Goal: Transaction & Acquisition: Purchase product/service

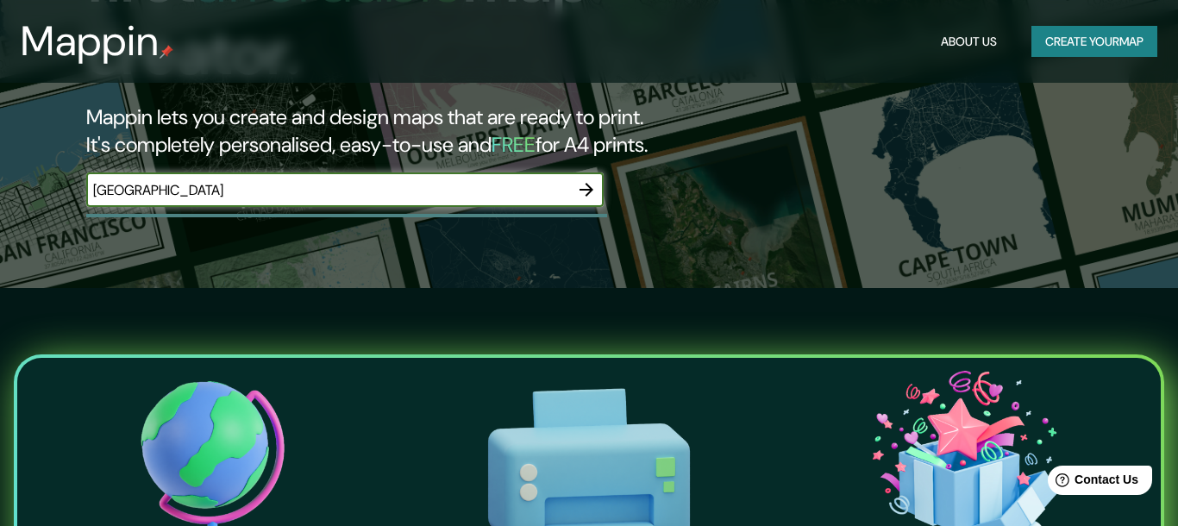
type input "[GEOGRAPHIC_DATA]"
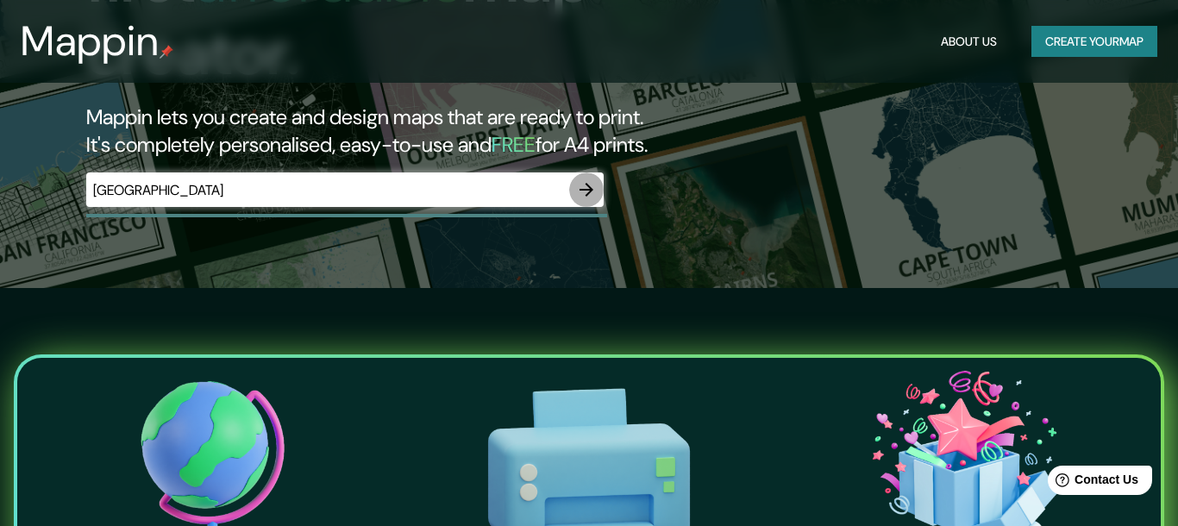
click at [590, 183] on icon "button" at bounding box center [586, 190] width 14 height 14
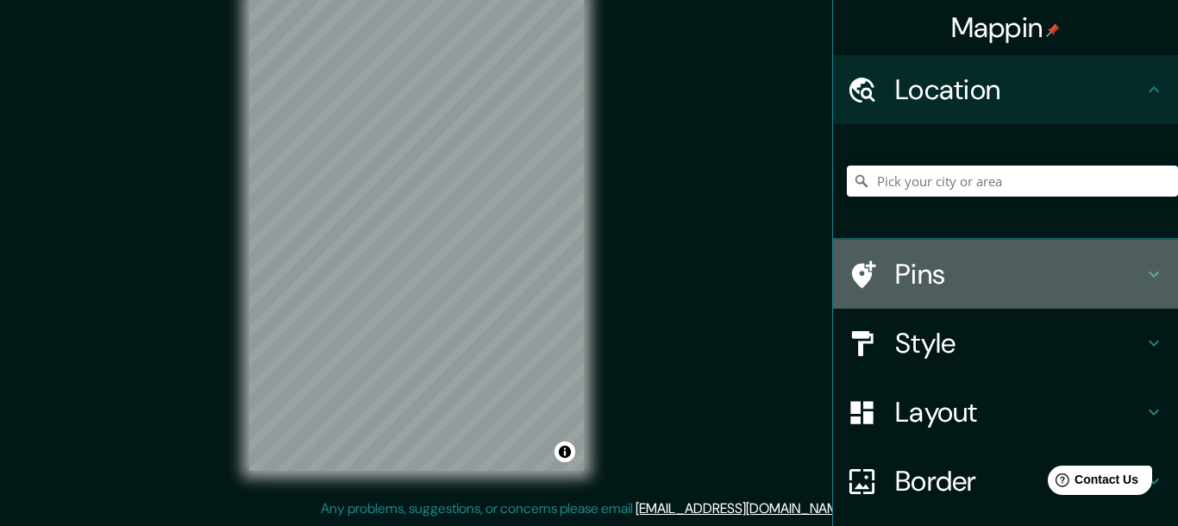
click at [1149, 274] on icon at bounding box center [1153, 274] width 21 height 21
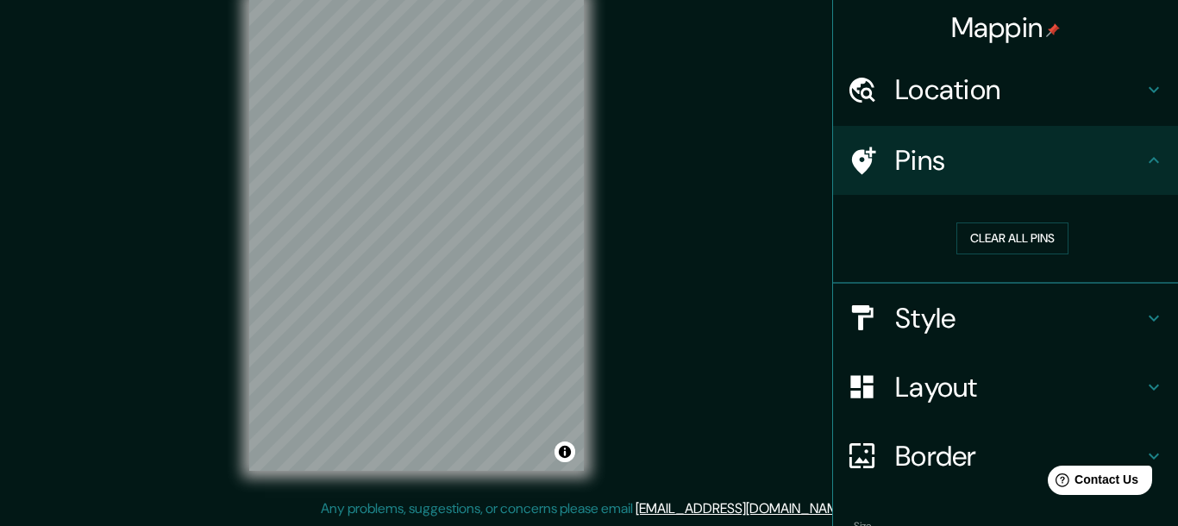
click at [1157, 316] on icon at bounding box center [1153, 318] width 21 height 21
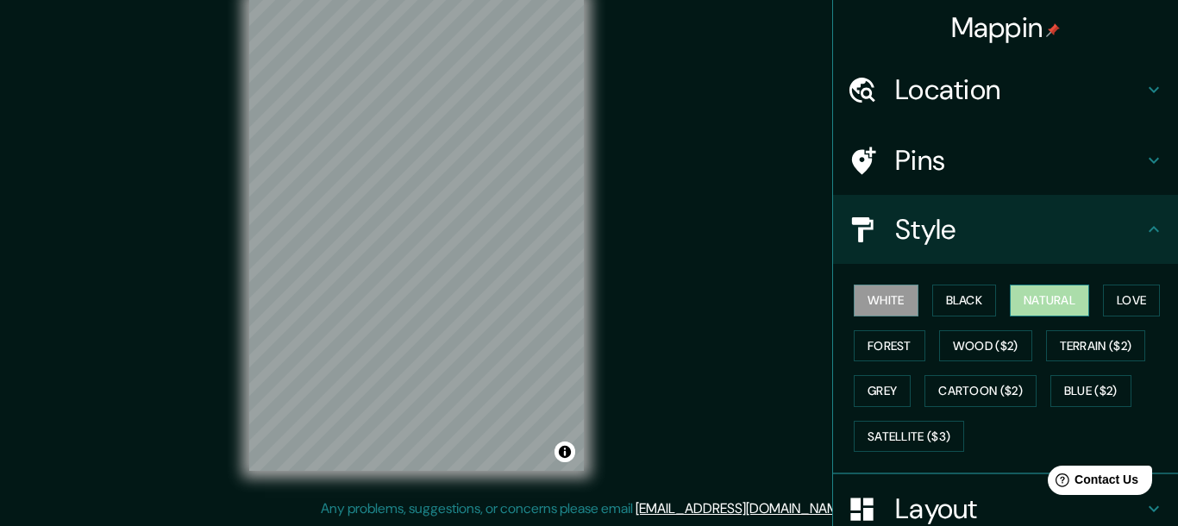
click at [1066, 306] on button "Natural" at bounding box center [1049, 300] width 79 height 32
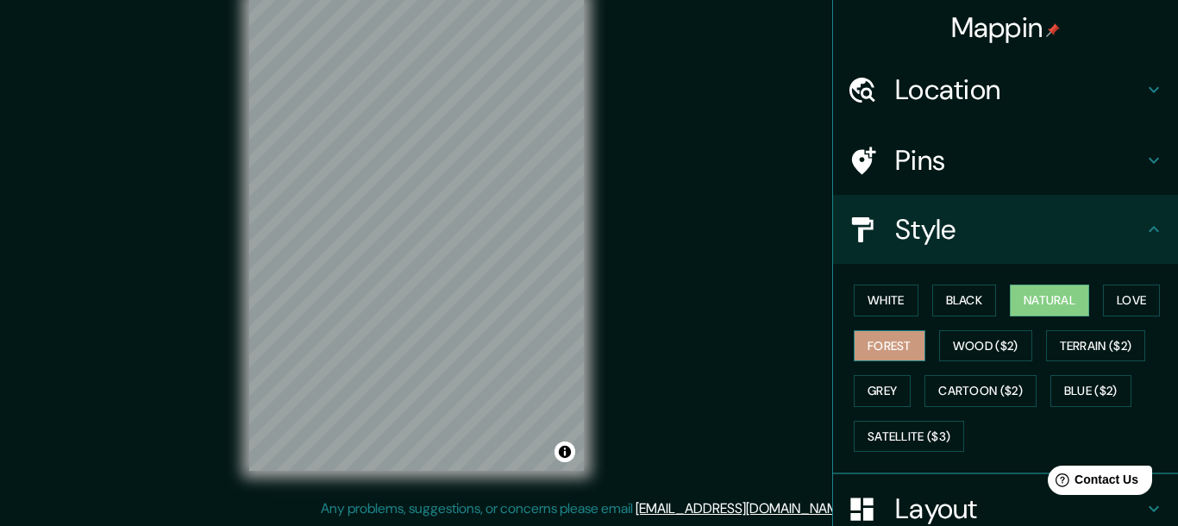
click at [908, 347] on button "Forest" at bounding box center [889, 346] width 72 height 32
click at [901, 378] on button "Grey" at bounding box center [881, 391] width 57 height 32
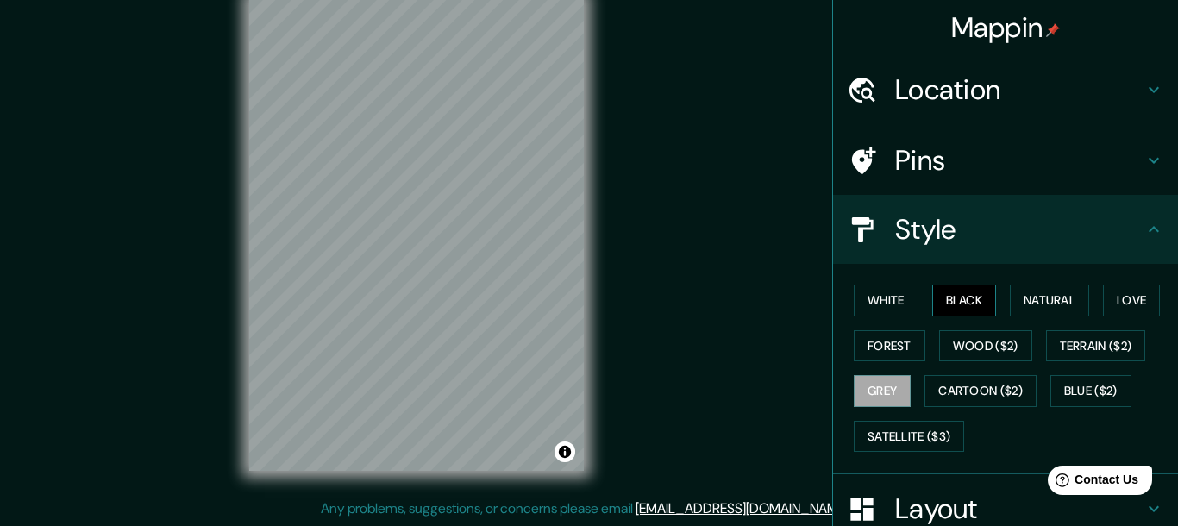
click at [946, 305] on button "Black" at bounding box center [964, 300] width 65 height 32
click at [903, 305] on button "White" at bounding box center [885, 300] width 65 height 32
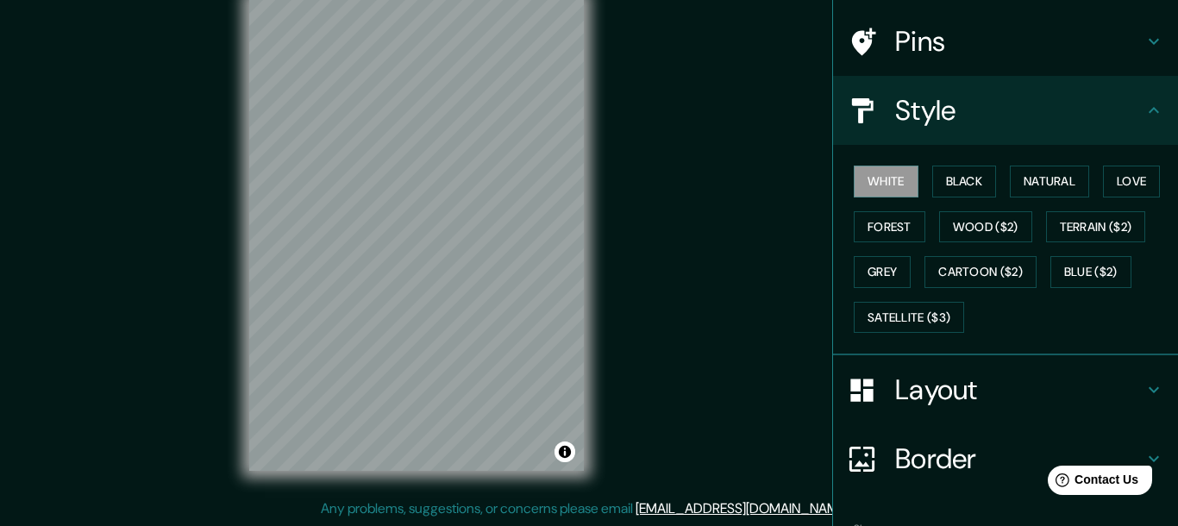
click at [1147, 388] on icon at bounding box center [1153, 389] width 21 height 21
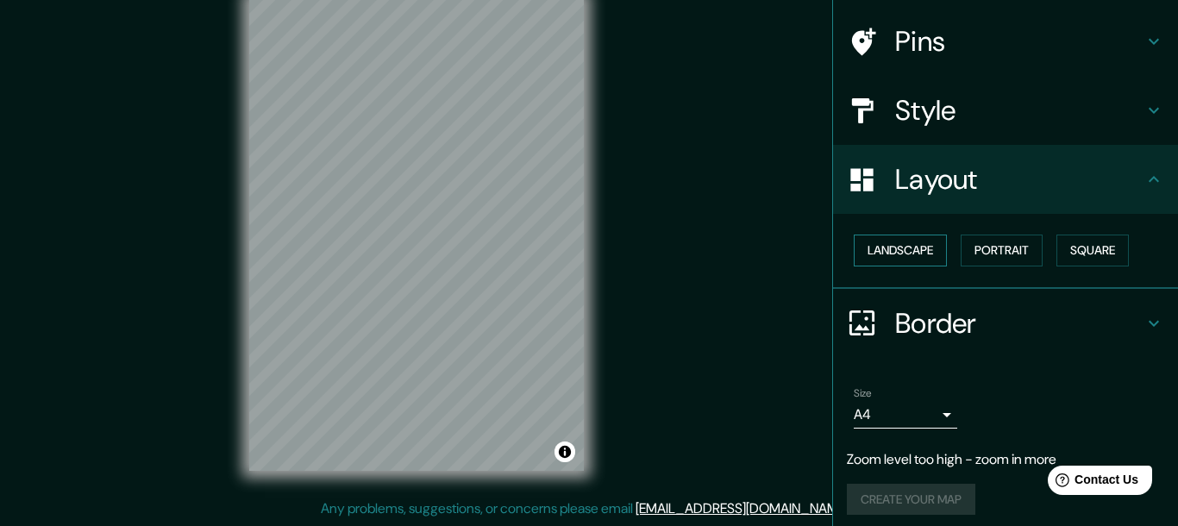
click at [897, 247] on button "Landscape" at bounding box center [899, 250] width 93 height 32
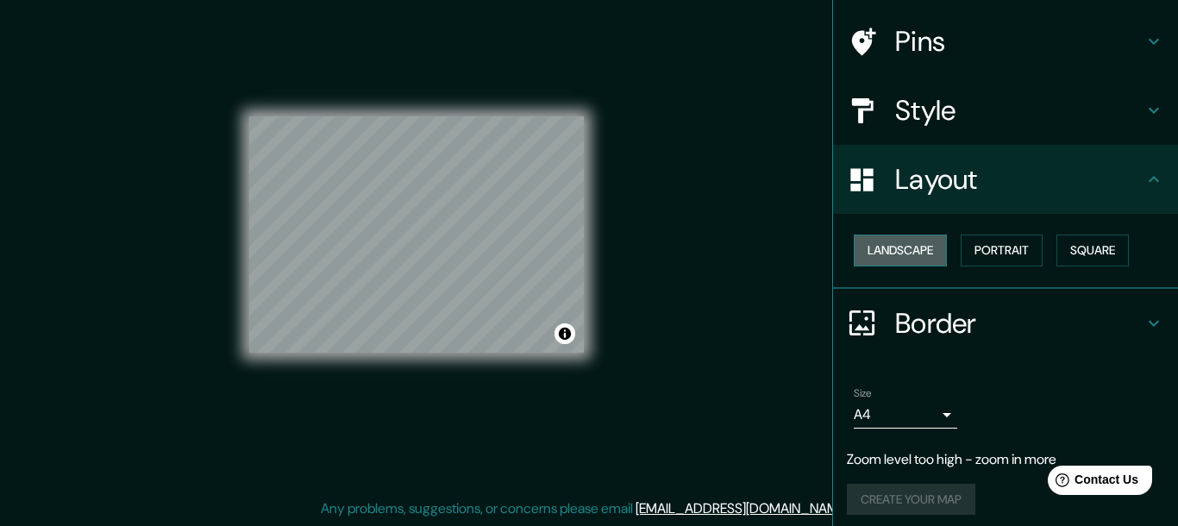
click at [897, 247] on button "Landscape" at bounding box center [899, 250] width 93 height 32
click at [989, 246] on button "Portrait" at bounding box center [1001, 250] width 82 height 32
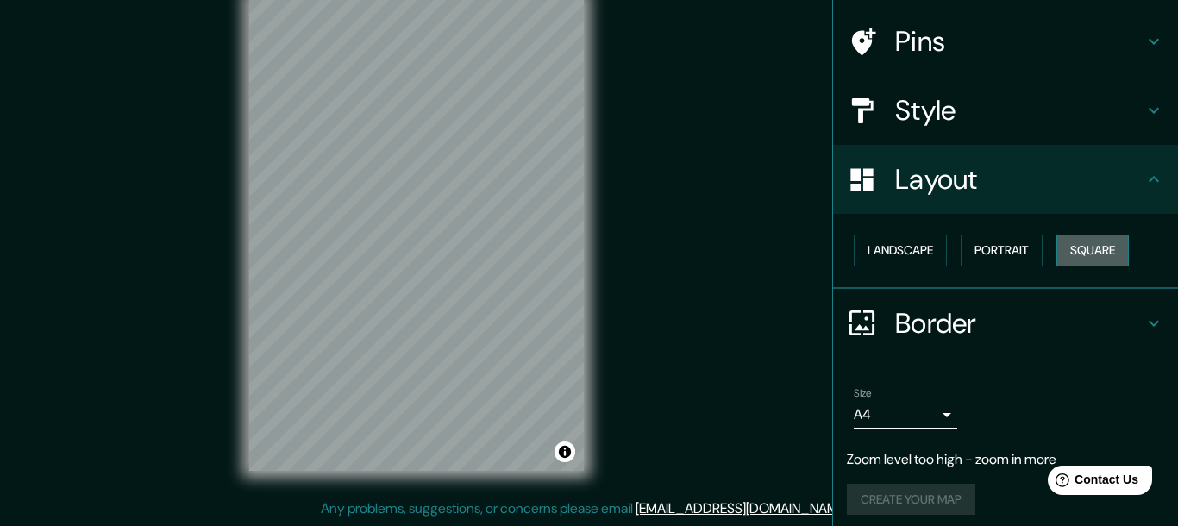
click at [1104, 251] on button "Square" at bounding box center [1092, 250] width 72 height 32
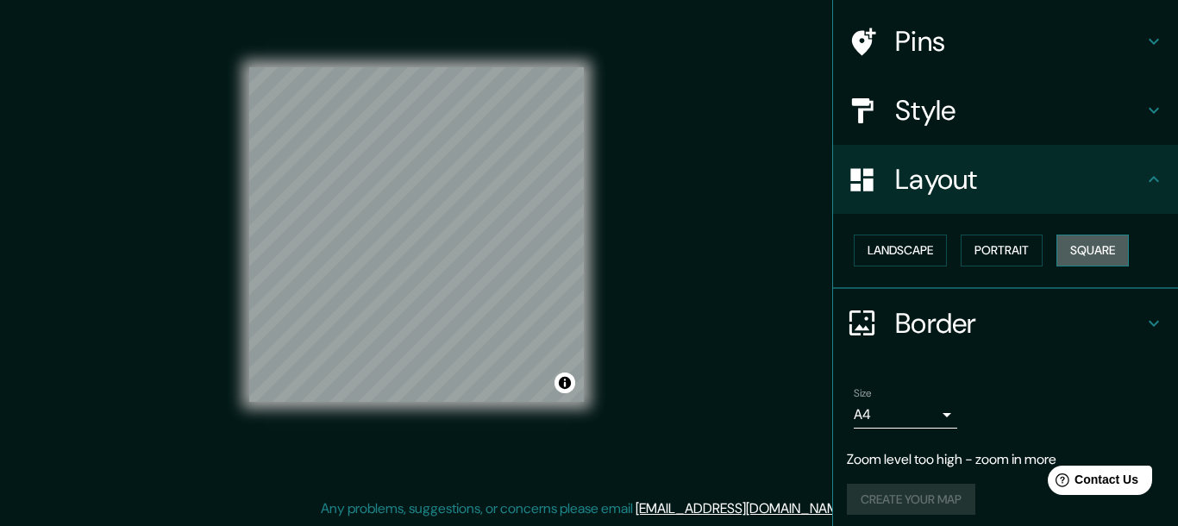
click at [1104, 251] on button "Square" at bounding box center [1092, 250] width 72 height 32
click at [999, 253] on button "Portrait" at bounding box center [1001, 250] width 82 height 32
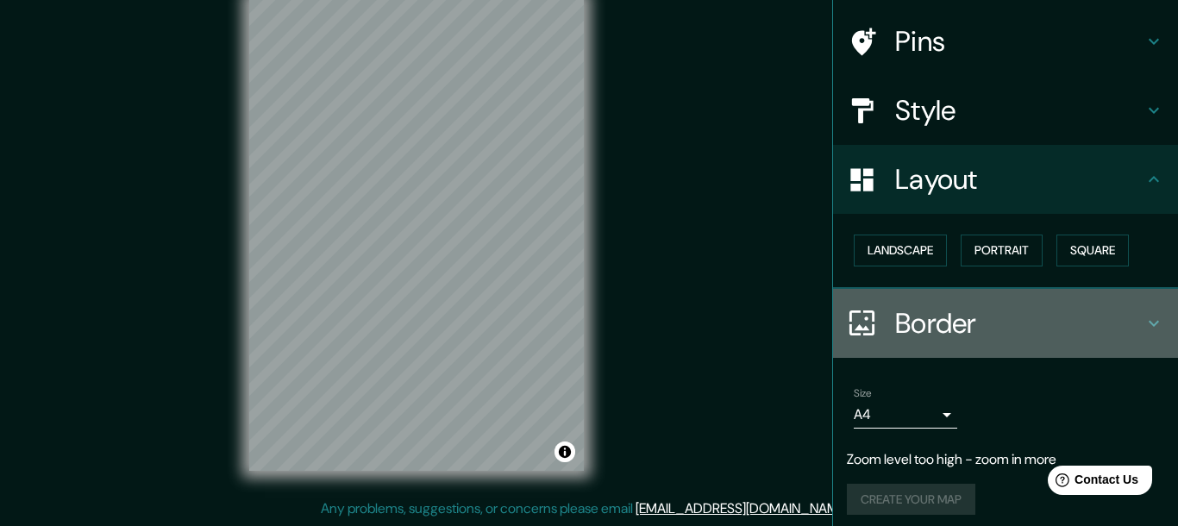
click at [1148, 322] on icon at bounding box center [1153, 323] width 10 height 6
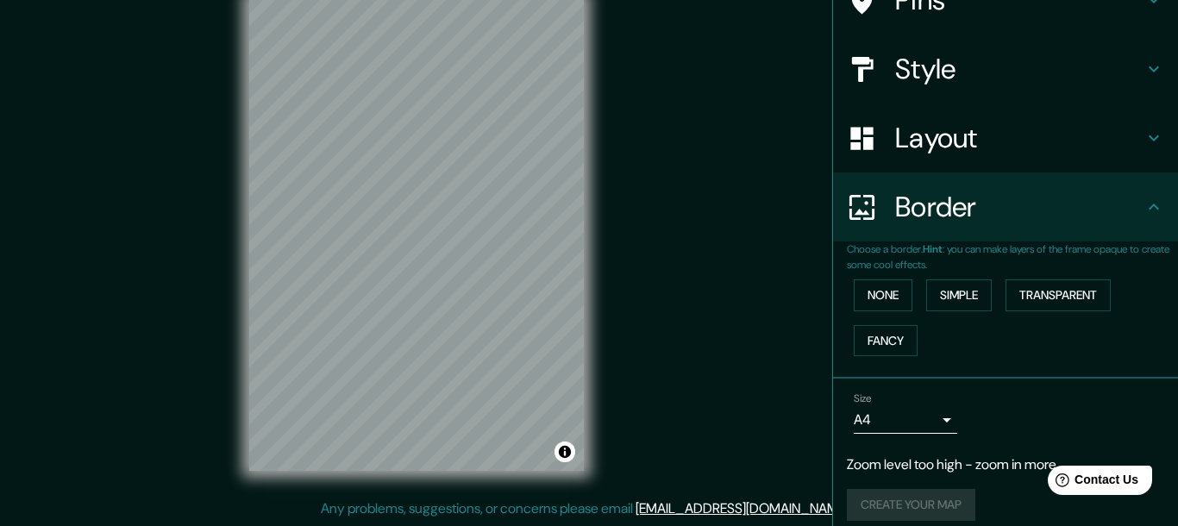
scroll to position [176, 0]
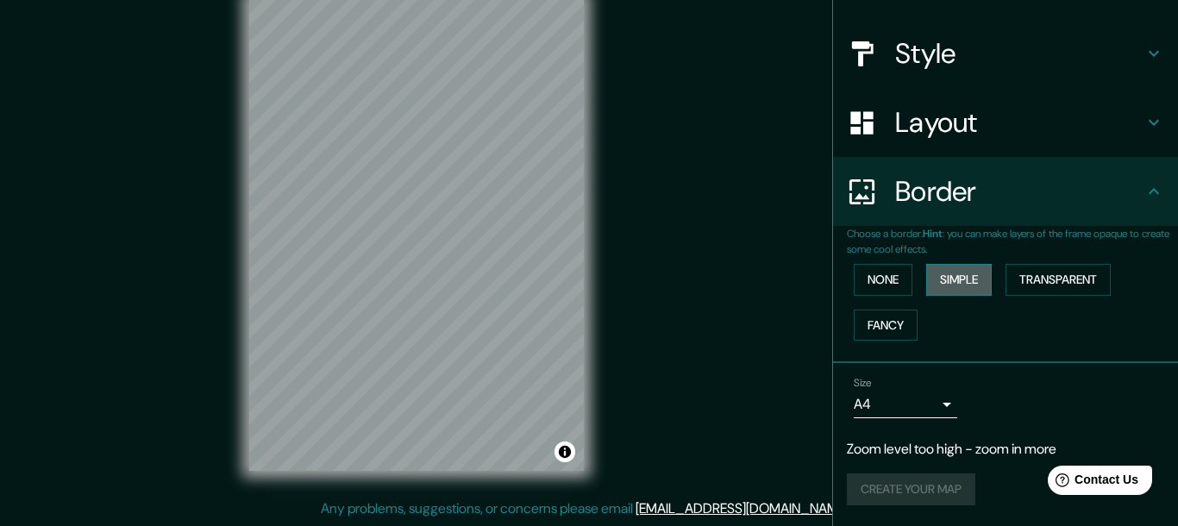
click at [985, 280] on button "Simple" at bounding box center [959, 280] width 66 height 32
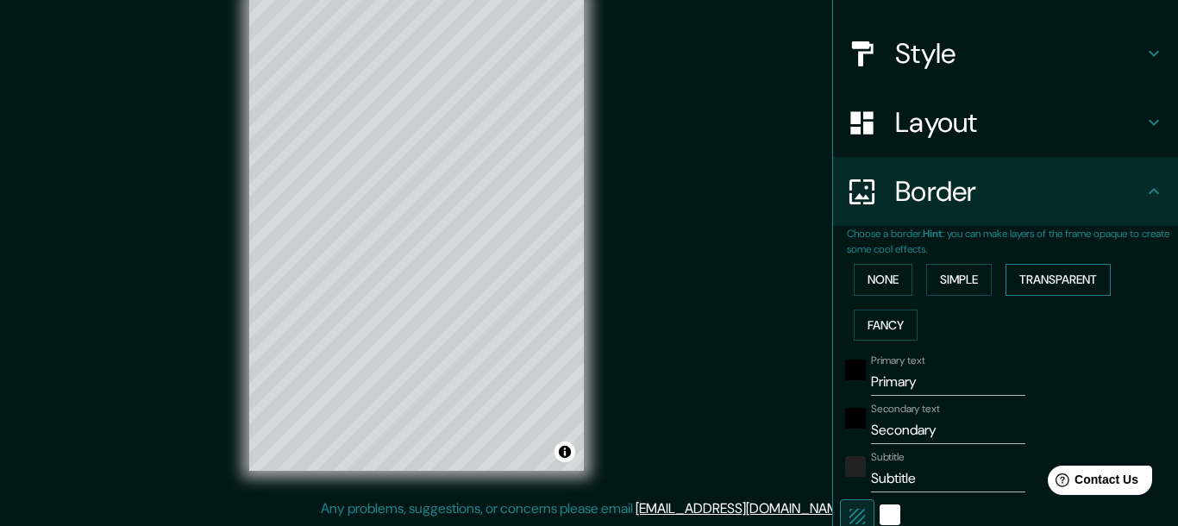
click at [1034, 279] on button "Transparent" at bounding box center [1057, 280] width 105 height 32
click at [872, 312] on button "Fancy" at bounding box center [885, 325] width 64 height 32
click at [885, 282] on button "None" at bounding box center [882, 280] width 59 height 32
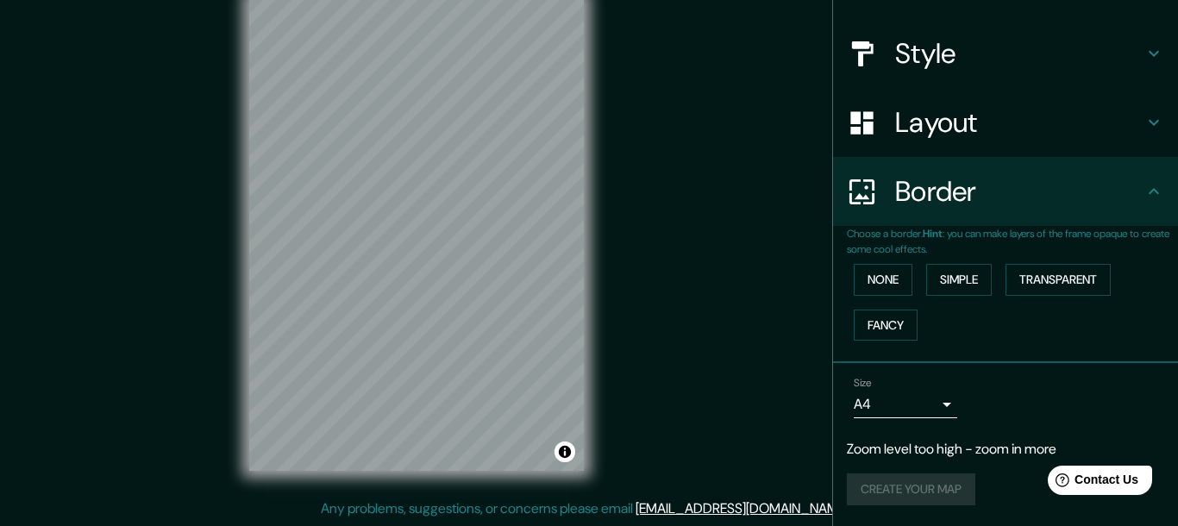
click at [1010, 452] on p "Zoom level too high - zoom in more" at bounding box center [1005, 449] width 317 height 21
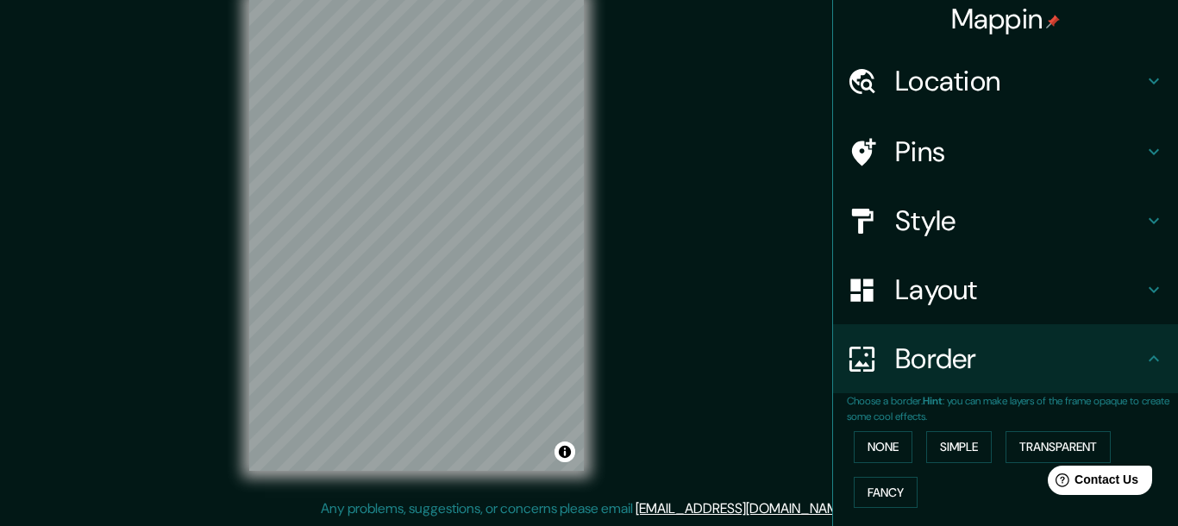
scroll to position [0, 0]
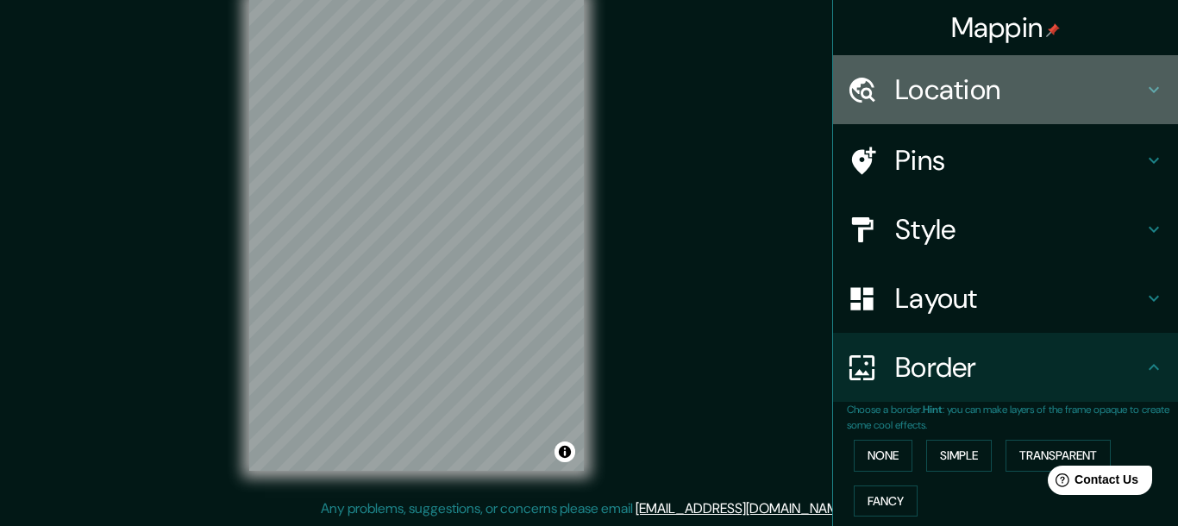
click at [1156, 86] on icon at bounding box center [1153, 89] width 21 height 21
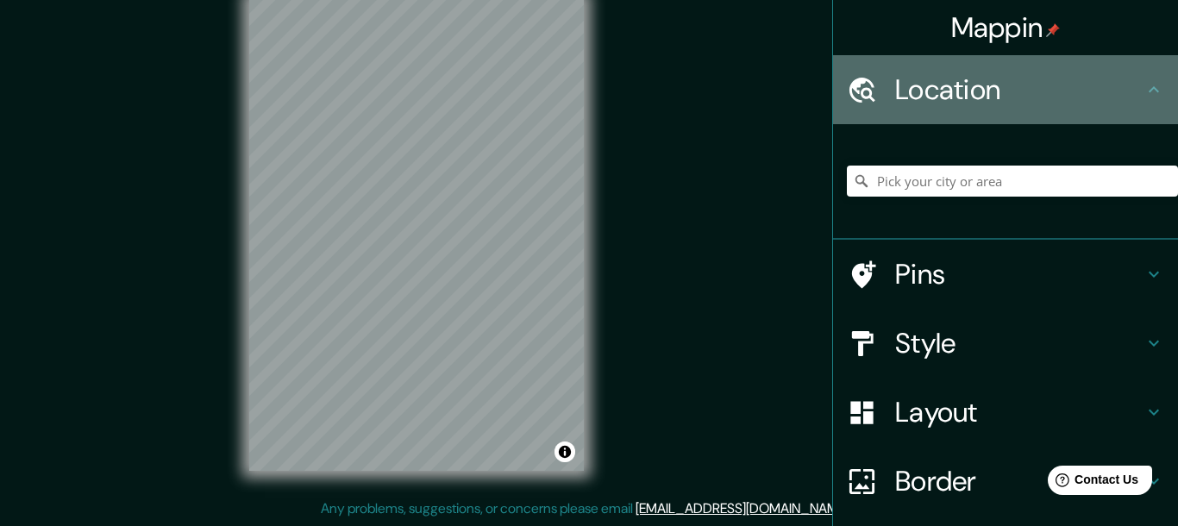
click at [1156, 86] on icon at bounding box center [1153, 89] width 21 height 21
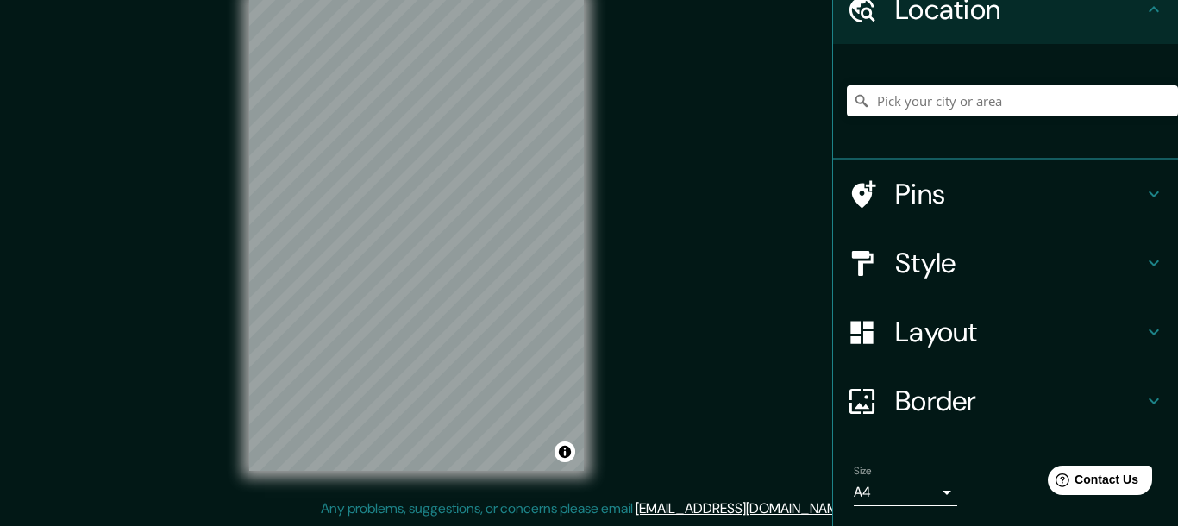
scroll to position [168, 0]
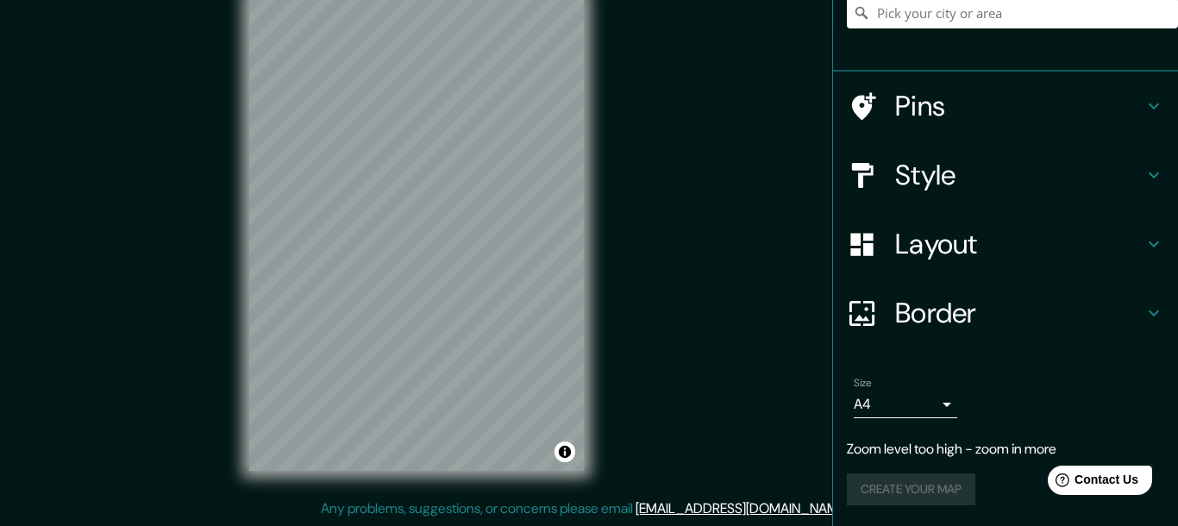
click at [890, 480] on div "Create your map" at bounding box center [1005, 489] width 317 height 32
click at [937, 449] on p "Zoom level too high - zoom in more" at bounding box center [1005, 449] width 317 height 21
click at [949, 401] on body "Mappin Location Pins Style Layout Border Choose a border. Hint : you can make l…" at bounding box center [589, 233] width 1178 height 526
click at [949, 401] on div at bounding box center [589, 263] width 1178 height 526
click at [929, 488] on div "Create your map" at bounding box center [1005, 489] width 317 height 32
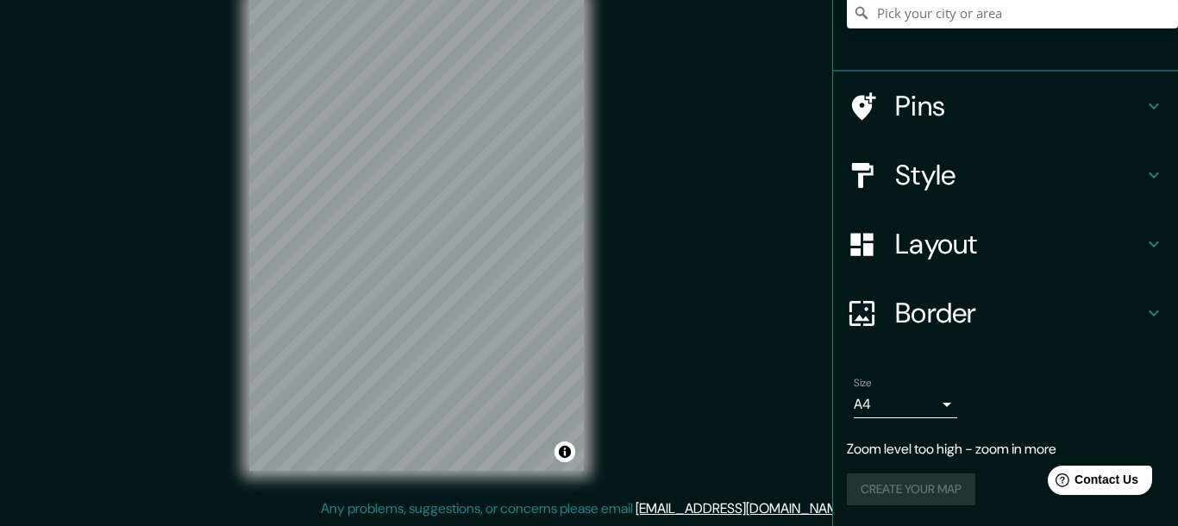
scroll to position [0, 0]
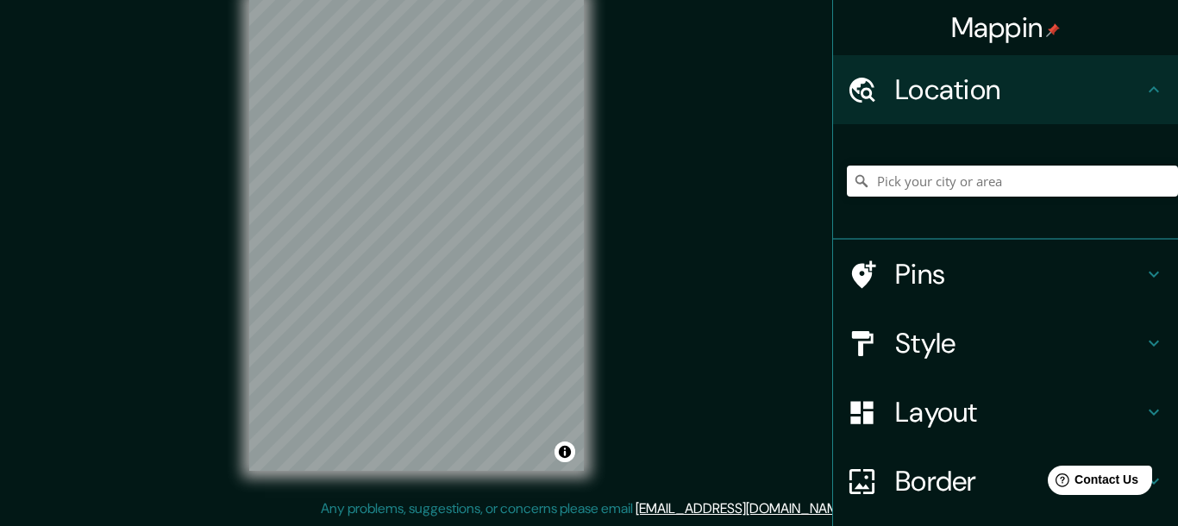
click at [992, 24] on h4 "Mappin" at bounding box center [1005, 27] width 109 height 34
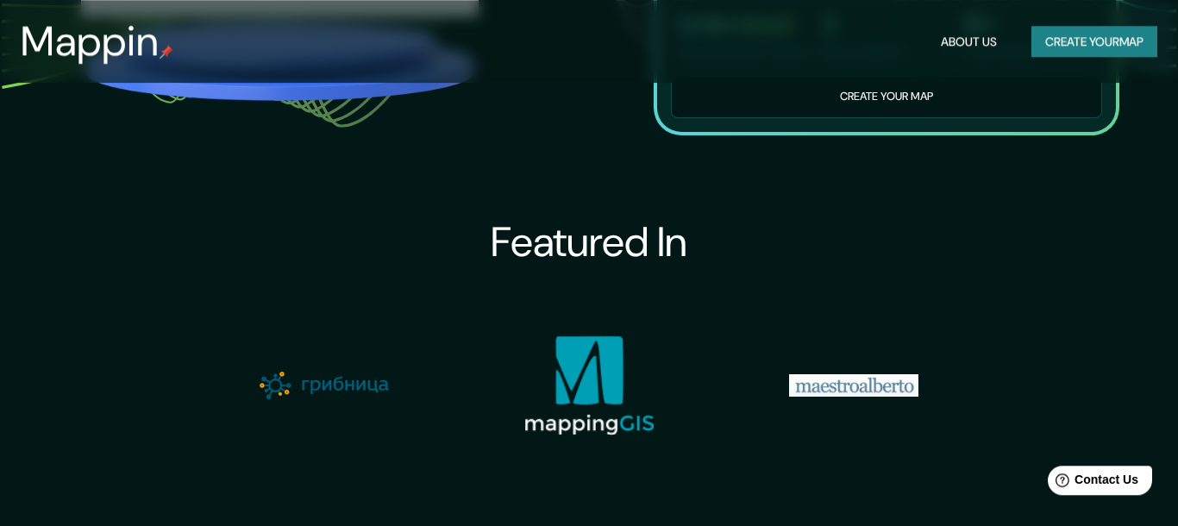
scroll to position [1309, 0]
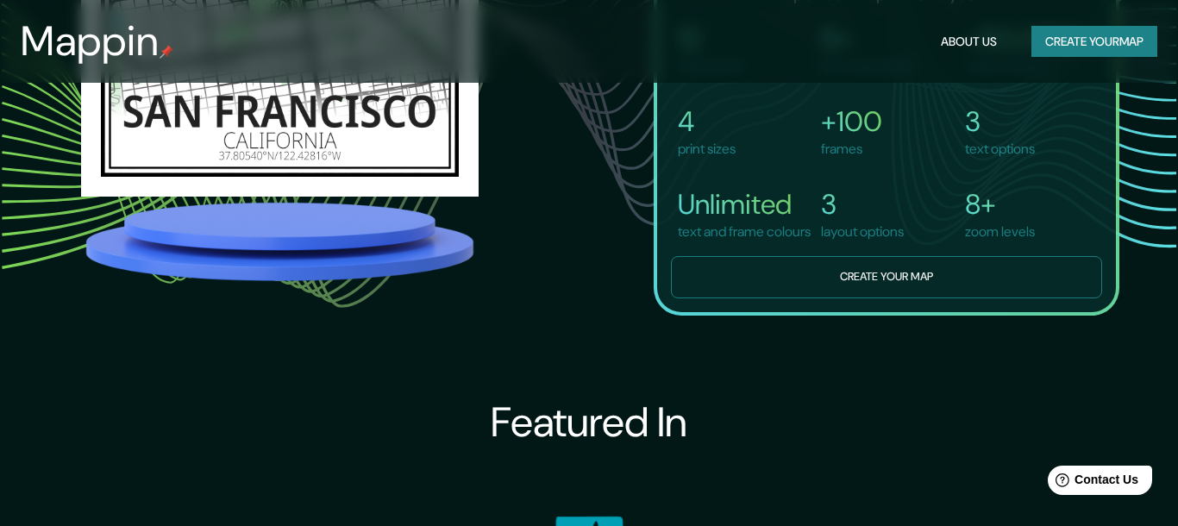
click at [884, 298] on button "Create your map" at bounding box center [886, 277] width 431 height 42
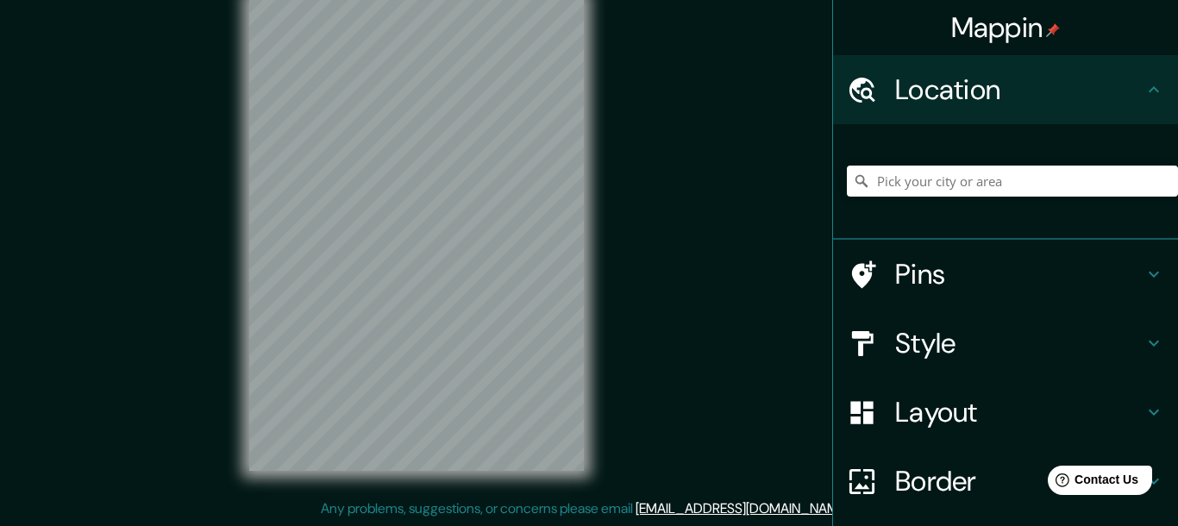
scroll to position [30, 0]
click at [799, 107] on div "Mappin Location Pins Style Layout Border Choose a border. Hint : you can make l…" at bounding box center [589, 248] width 1178 height 556
click at [665, 115] on div "Mappin Location Pins Style Layout Border Choose a border. Hint : you can make l…" at bounding box center [589, 248] width 1178 height 556
click at [611, 28] on div "Mappin Location Pins Style Layout Border Choose a border. Hint : you can make l…" at bounding box center [589, 248] width 1178 height 556
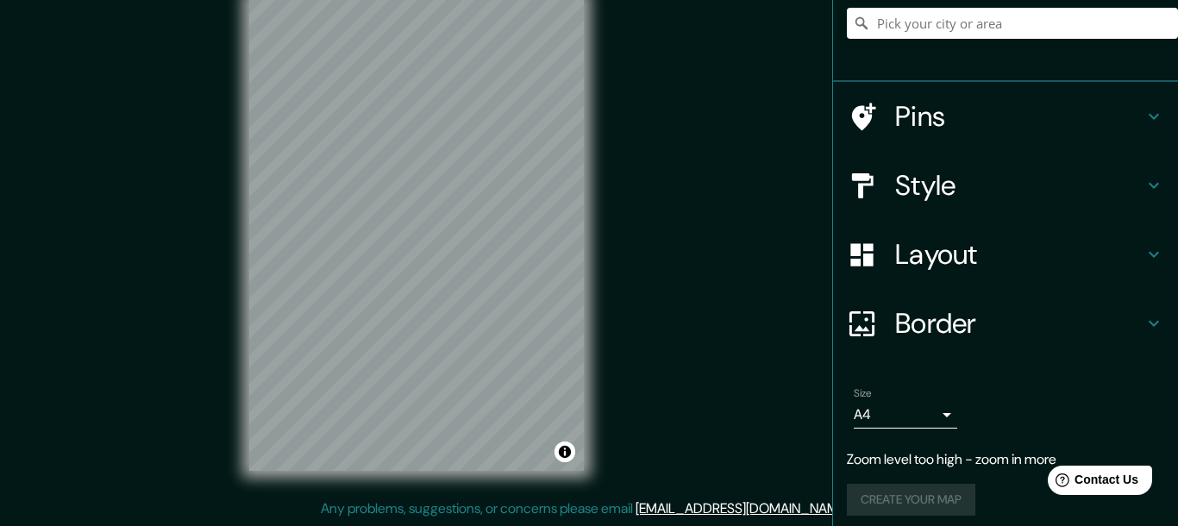
scroll to position [168, 0]
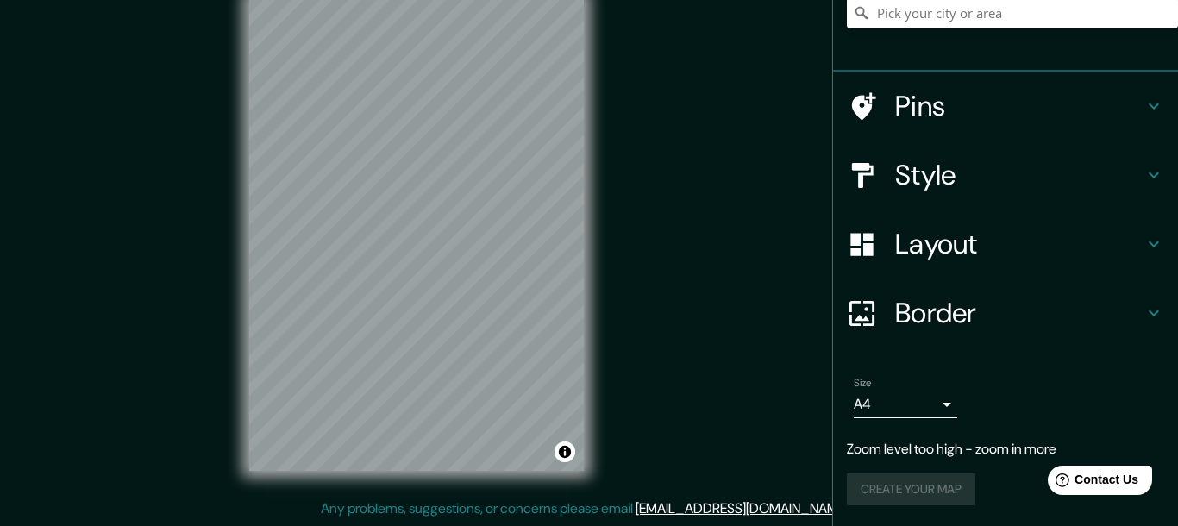
click at [938, 482] on div "Create your map" at bounding box center [1005, 489] width 317 height 32
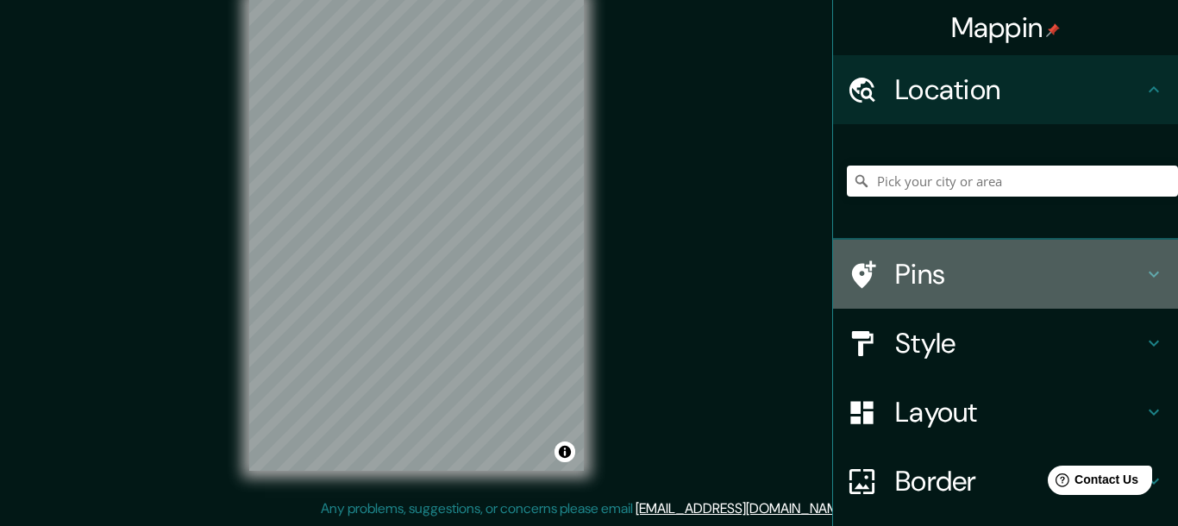
click at [946, 279] on h4 "Pins" at bounding box center [1019, 274] width 248 height 34
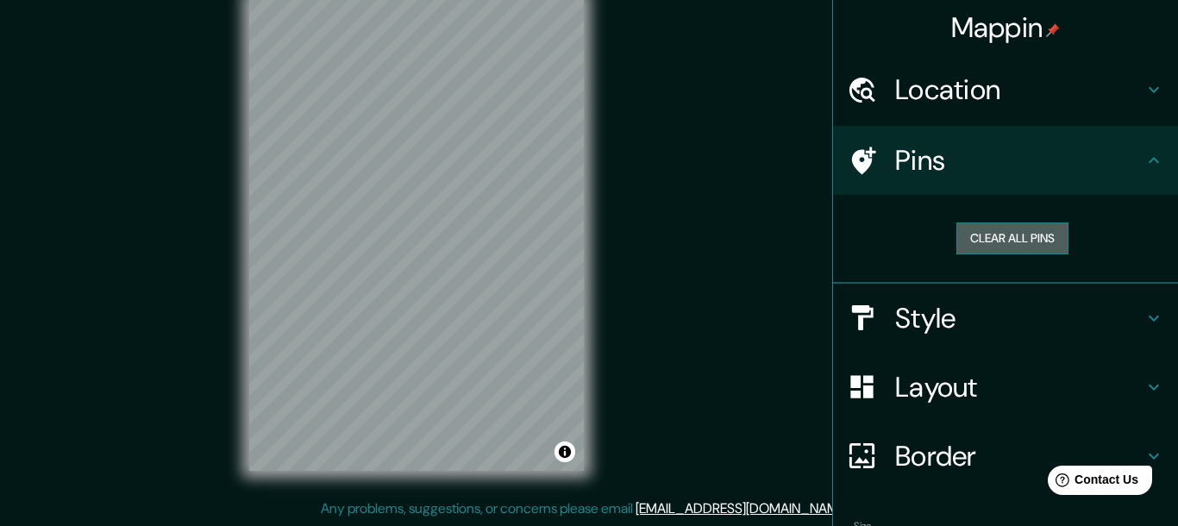
click at [995, 242] on button "Clear all pins" at bounding box center [1012, 238] width 112 height 32
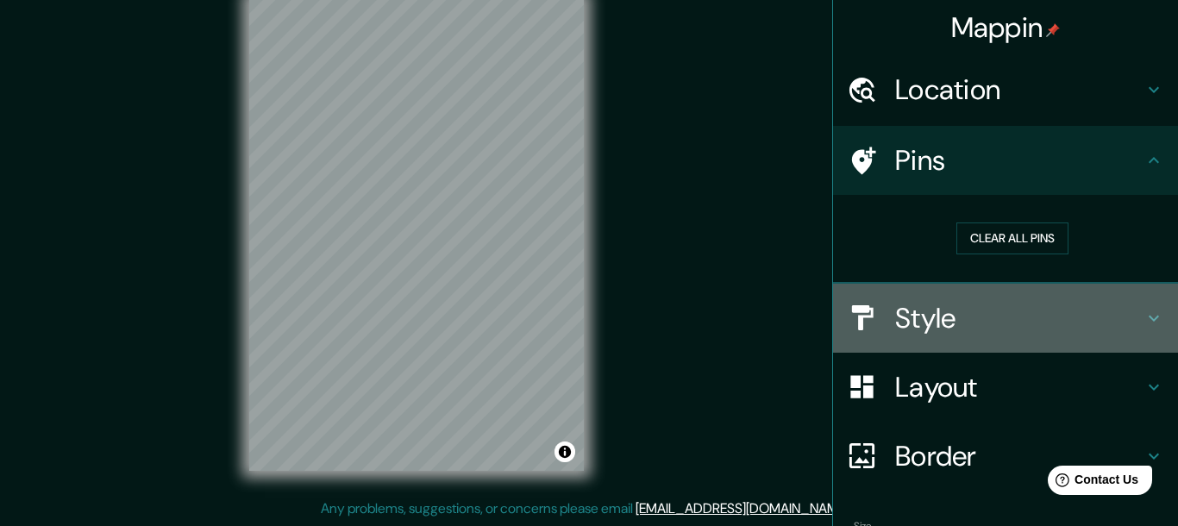
click at [951, 303] on h4 "Style" at bounding box center [1019, 318] width 248 height 34
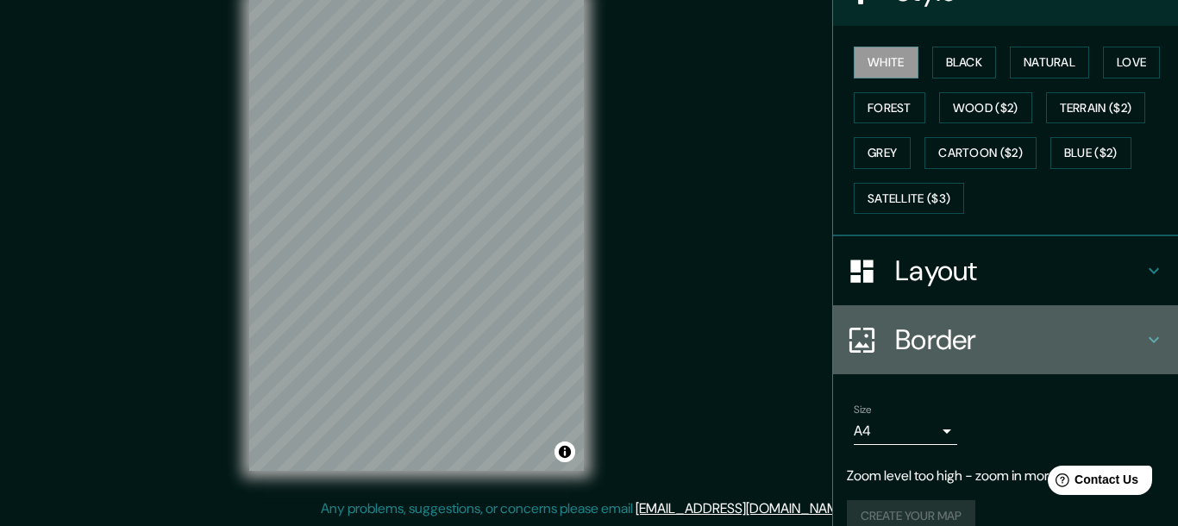
click at [963, 327] on h4 "Border" at bounding box center [1019, 339] width 248 height 34
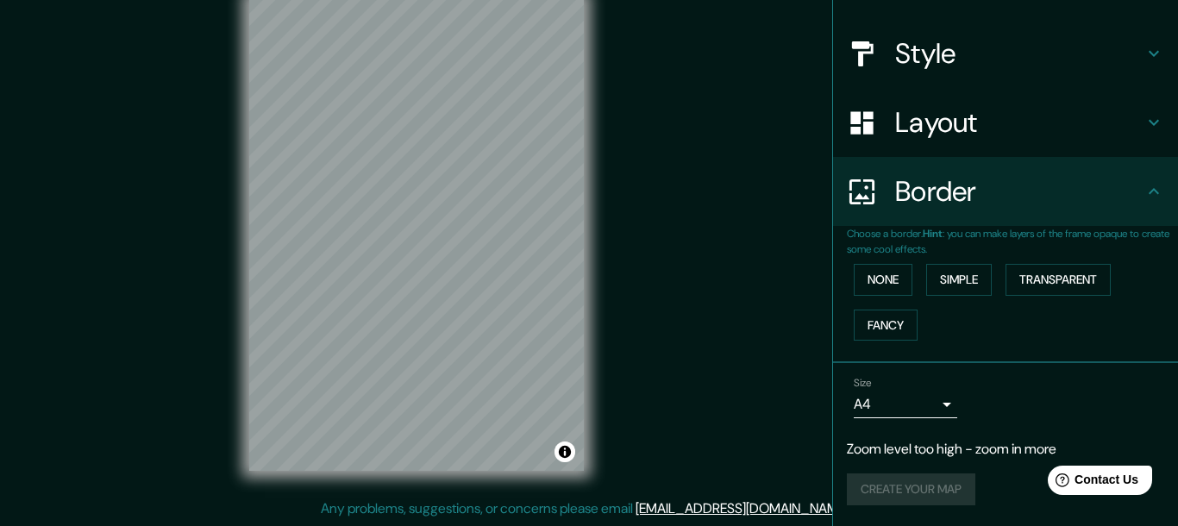
scroll to position [176, 0]
click at [872, 281] on button "None" at bounding box center [882, 280] width 59 height 32
click at [950, 271] on button "Simple" at bounding box center [959, 280] width 66 height 32
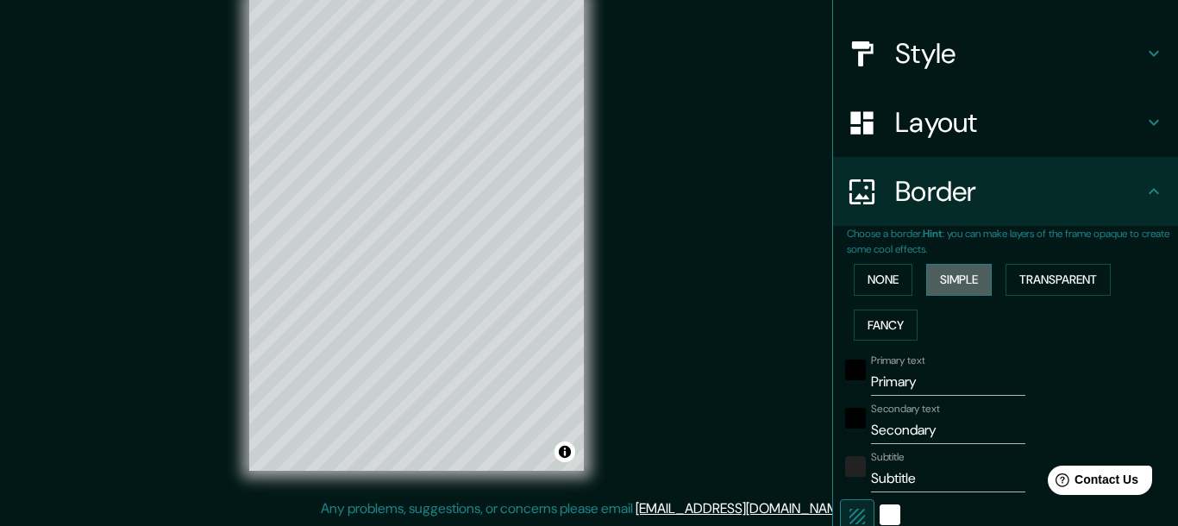
click at [950, 271] on button "Simple" at bounding box center [959, 280] width 66 height 32
type input "155"
type input "31"
click at [892, 325] on button "Fancy" at bounding box center [885, 325] width 64 height 32
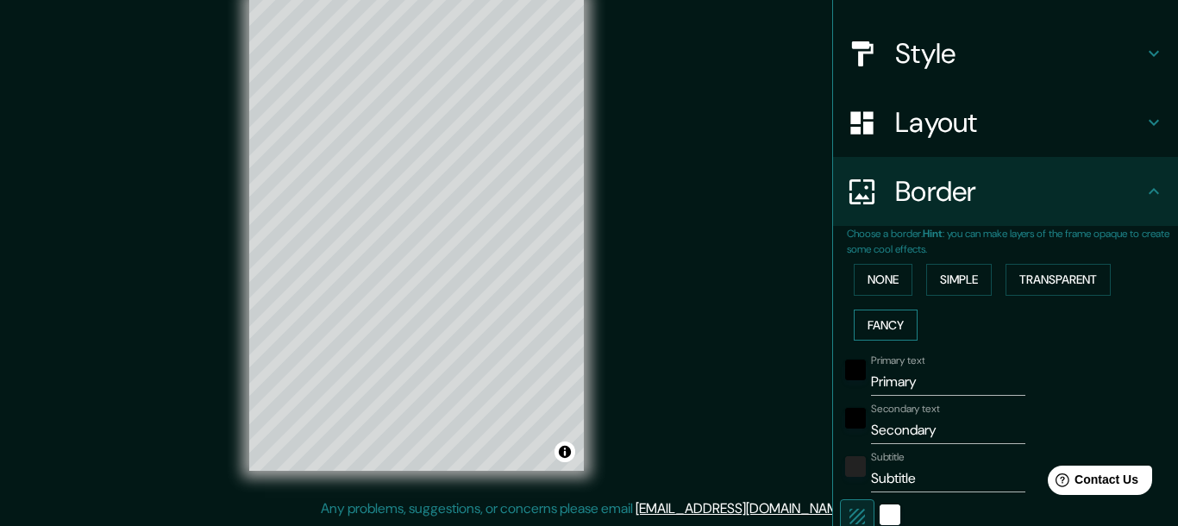
type input "155"
type input "31"
type input "16"
click at [883, 275] on button "None" at bounding box center [882, 280] width 59 height 32
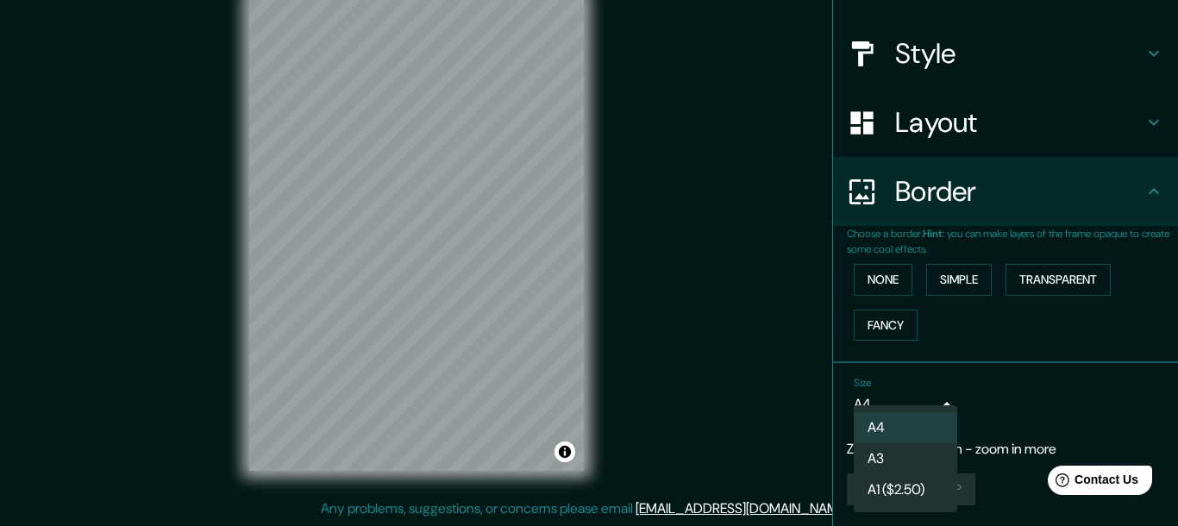
click at [950, 405] on body "Mappin Location Pins Style Layout Border Choose a border. Hint : you can make l…" at bounding box center [589, 233] width 1178 height 526
click at [922, 459] on li "A3" at bounding box center [904, 458] width 103 height 31
click at [947, 398] on body "Mappin Location Pins Style Layout Border Choose a border. Hint : you can make l…" at bounding box center [589, 233] width 1178 height 526
click at [918, 435] on li "A4" at bounding box center [904, 427] width 103 height 31
type input "single"
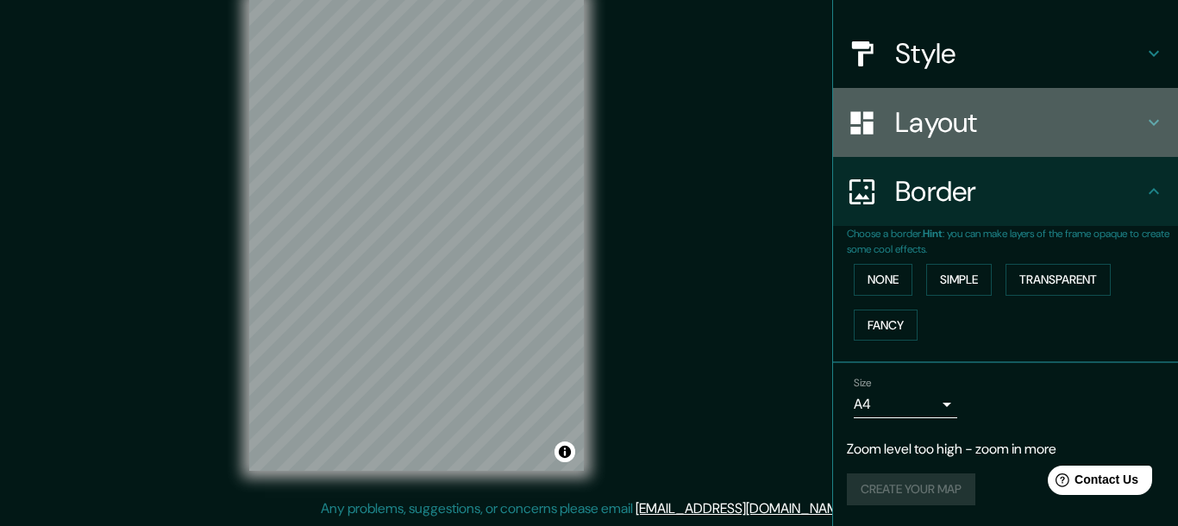
click at [991, 128] on h4 "Layout" at bounding box center [1019, 122] width 248 height 34
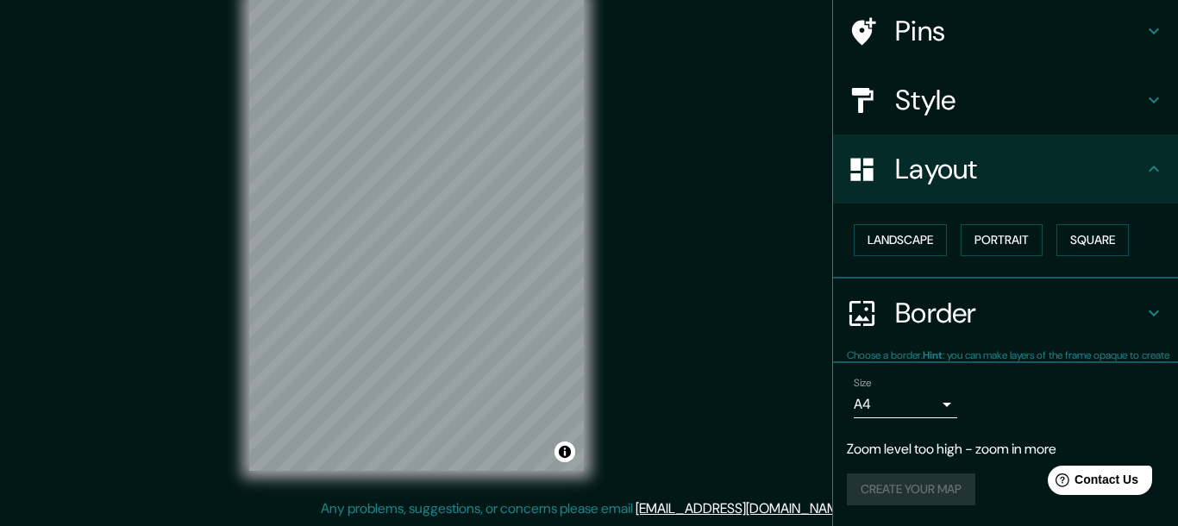
scroll to position [128, 0]
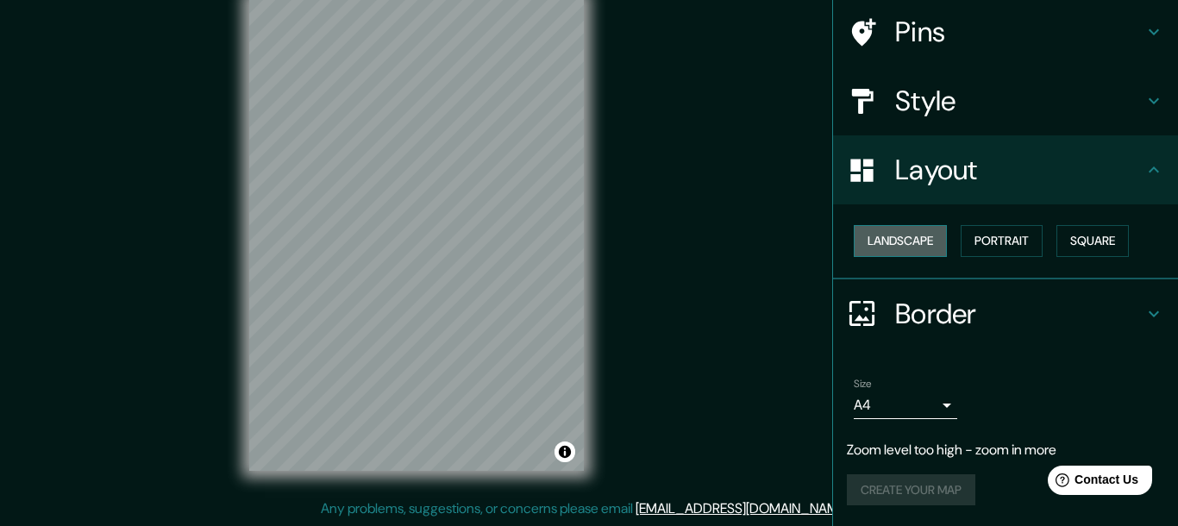
click at [891, 230] on button "Landscape" at bounding box center [899, 241] width 93 height 32
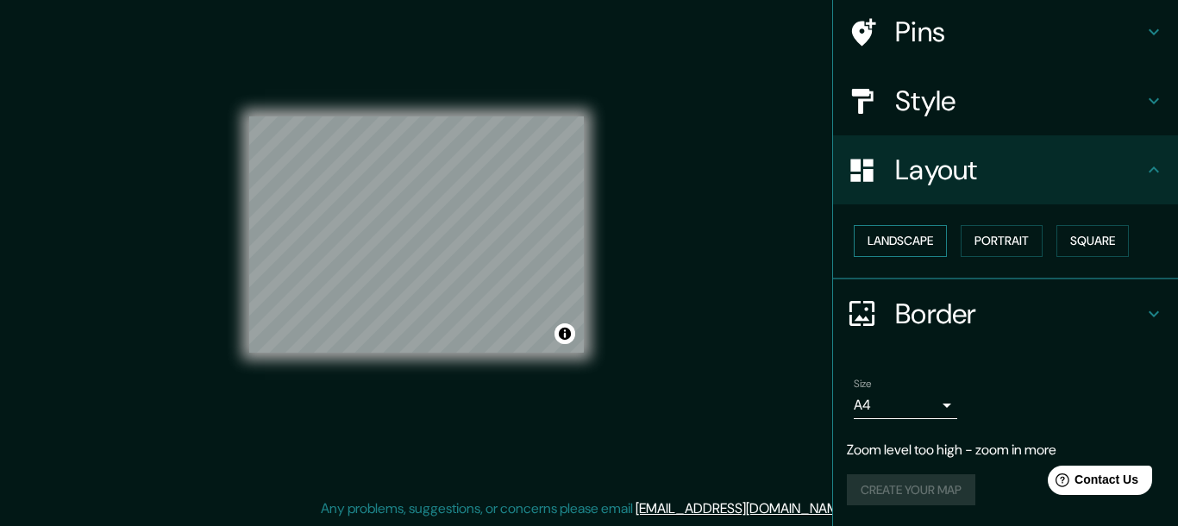
click at [914, 242] on button "Landscape" at bounding box center [899, 241] width 93 height 32
click at [999, 234] on button "Portrait" at bounding box center [1001, 241] width 82 height 32
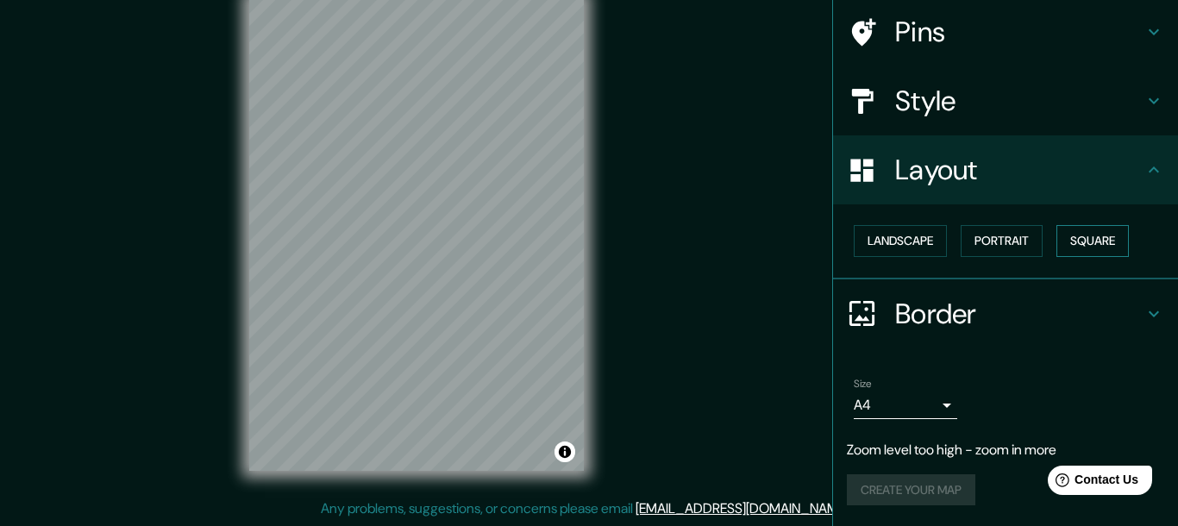
click at [1084, 233] on button "Square" at bounding box center [1092, 241] width 72 height 32
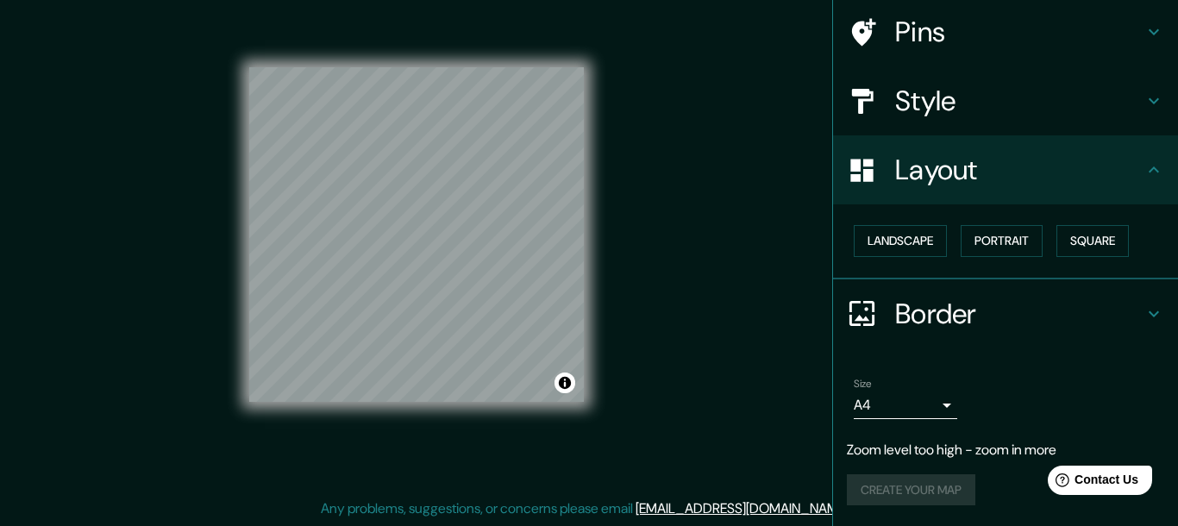
scroll to position [94, 0]
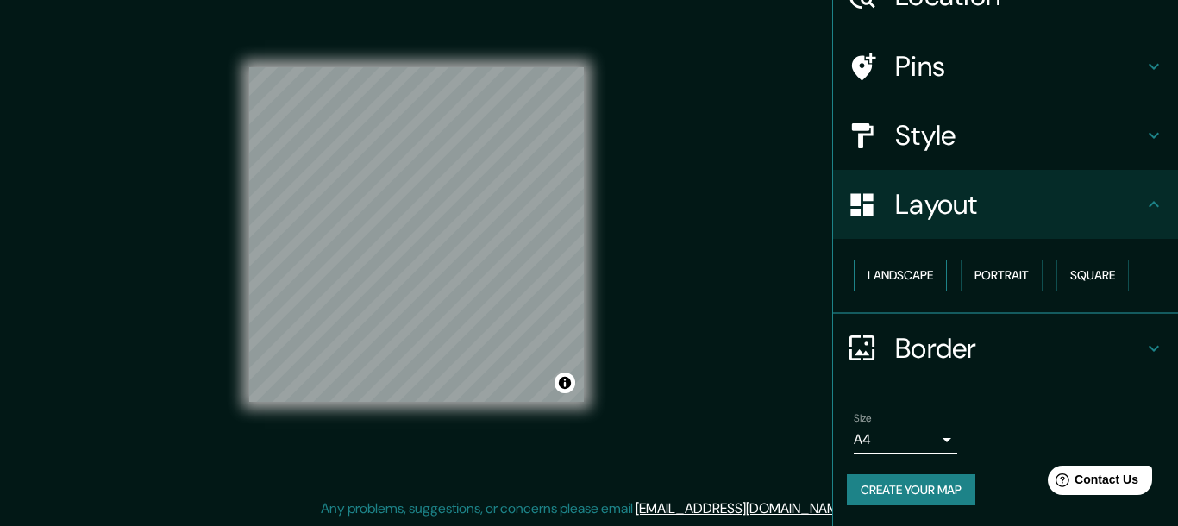
click at [878, 282] on button "Landscape" at bounding box center [899, 275] width 93 height 32
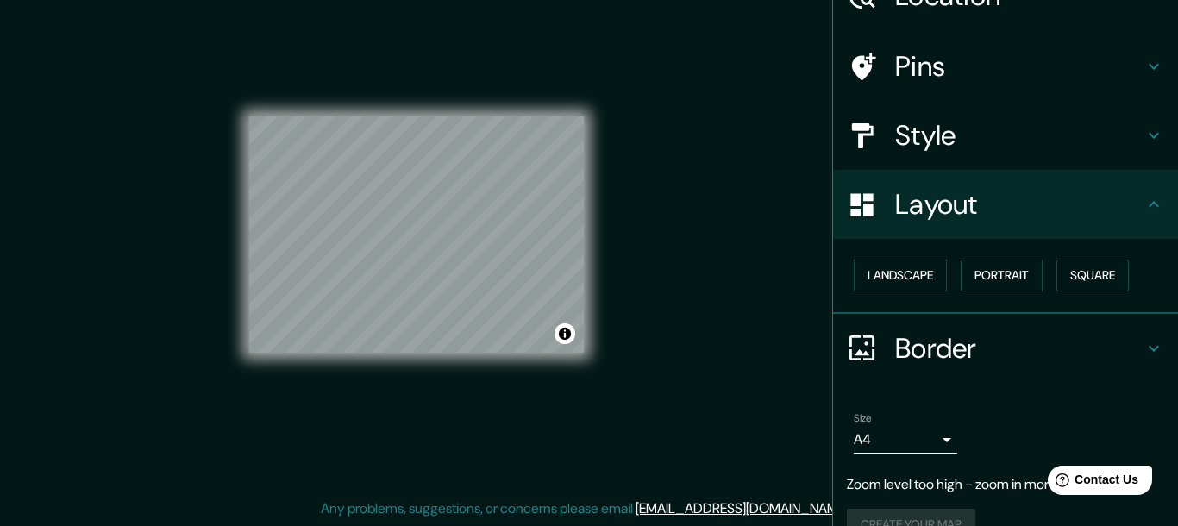
click at [642, 186] on div "Mappin Location Pins Style Layout Landscape Portrait Square Border Choose a bor…" at bounding box center [589, 248] width 1178 height 556
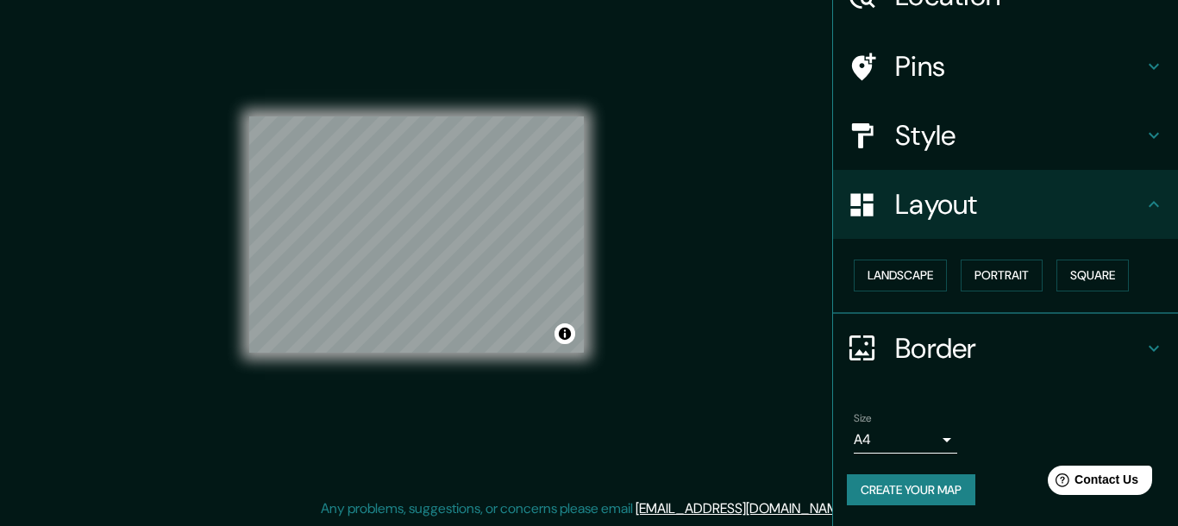
click at [1161, 62] on icon at bounding box center [1153, 66] width 21 height 21
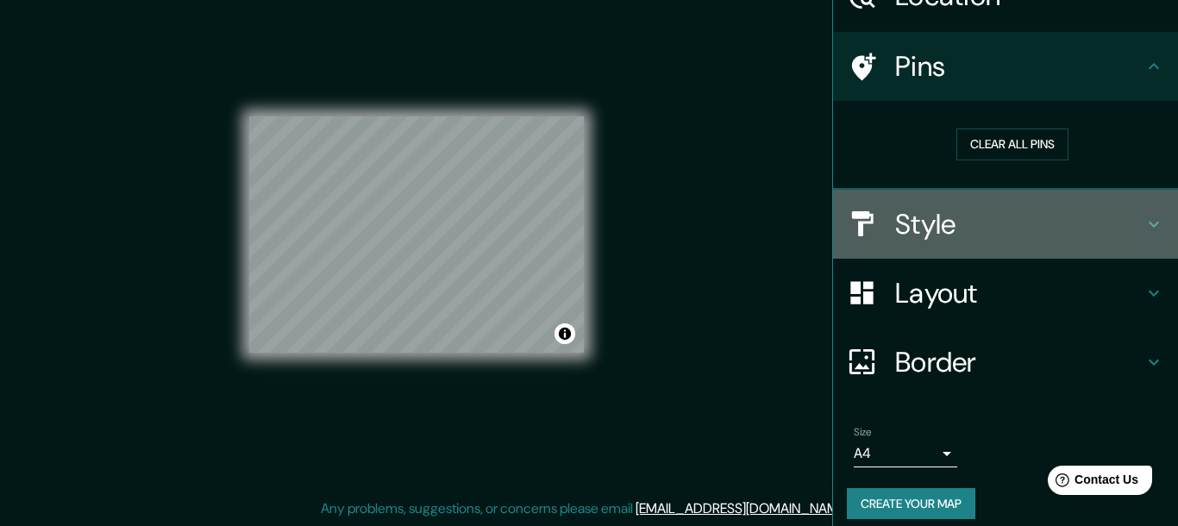
click at [1153, 213] on div "Style" at bounding box center [1005, 224] width 345 height 69
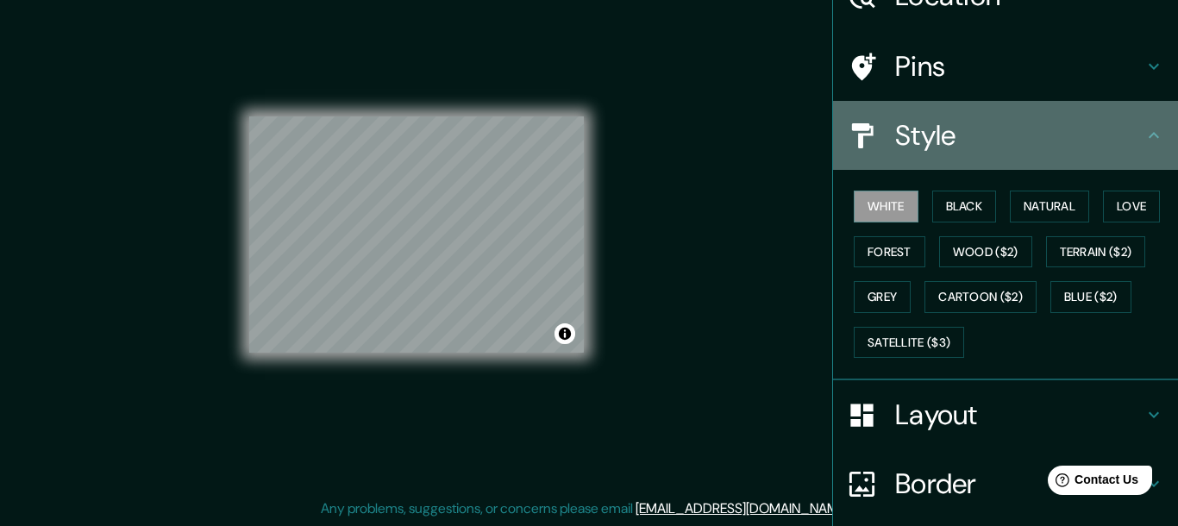
click at [1149, 112] on div "Style" at bounding box center [1005, 135] width 345 height 69
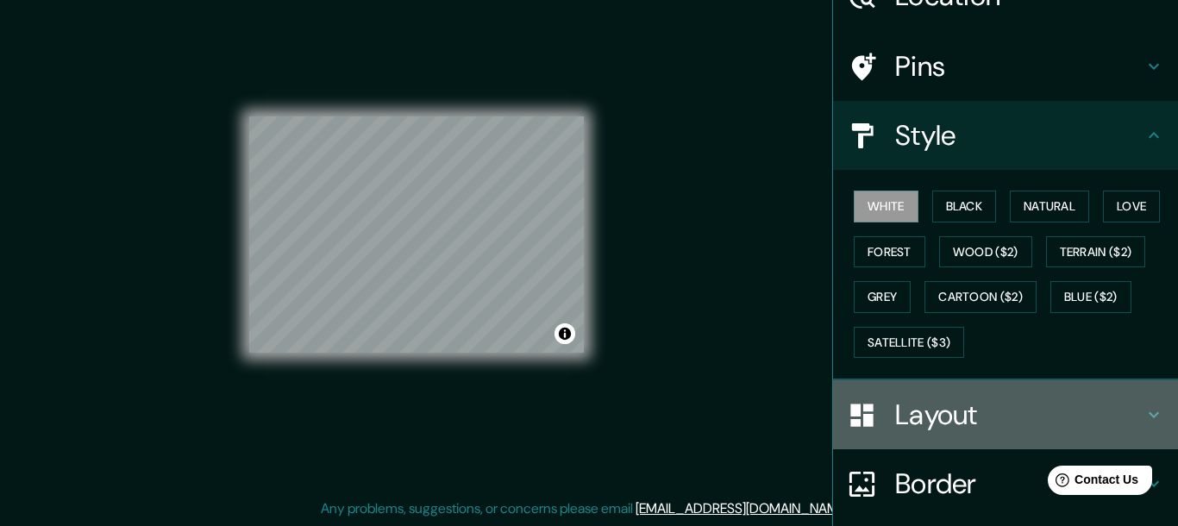
click at [1160, 403] on div "Layout" at bounding box center [1005, 414] width 345 height 69
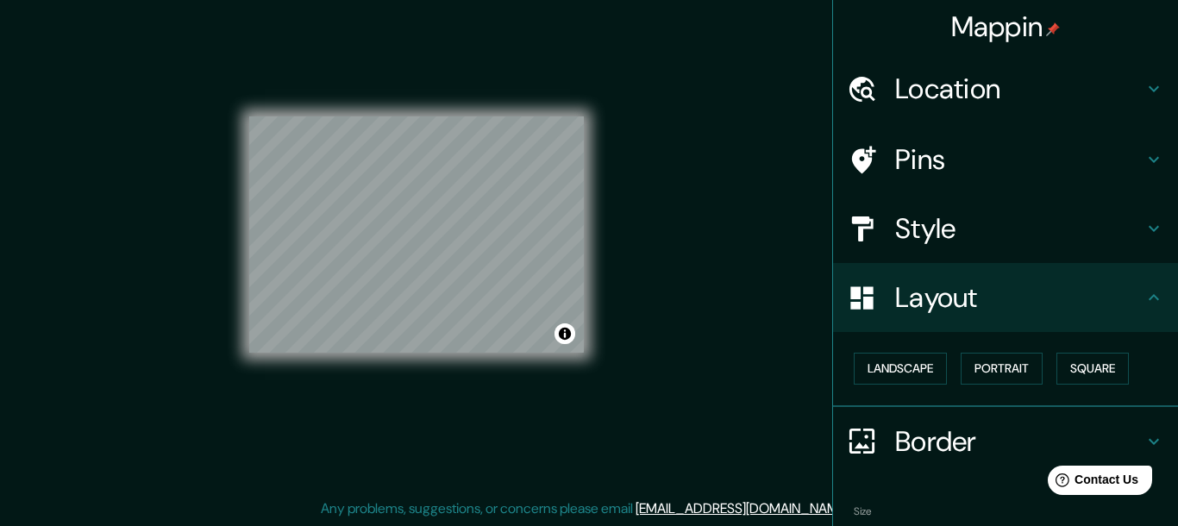
scroll to position [0, 0]
click at [1152, 87] on icon at bounding box center [1153, 89] width 21 height 21
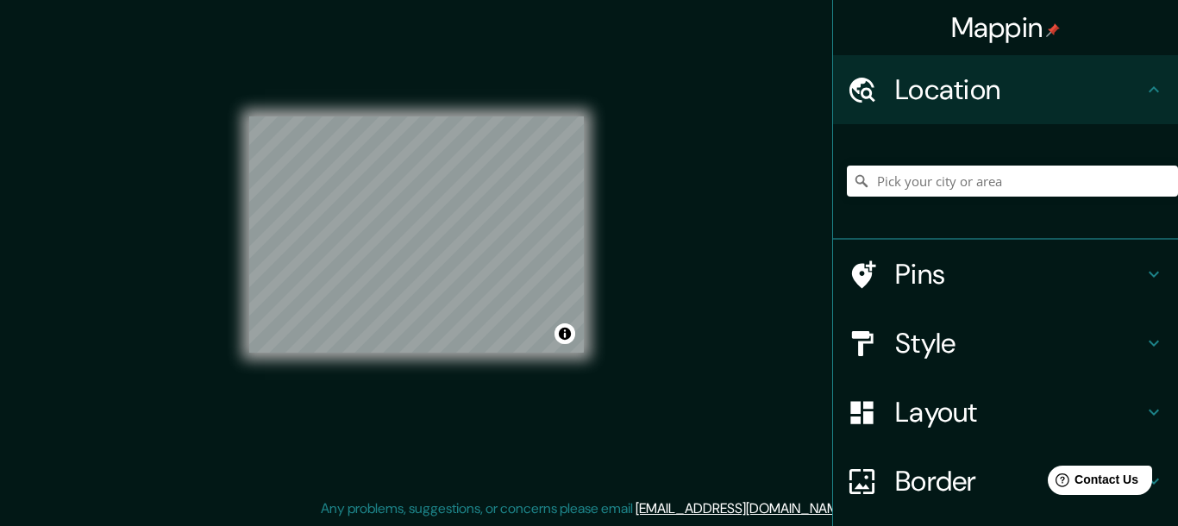
click at [1150, 266] on icon at bounding box center [1153, 274] width 21 height 21
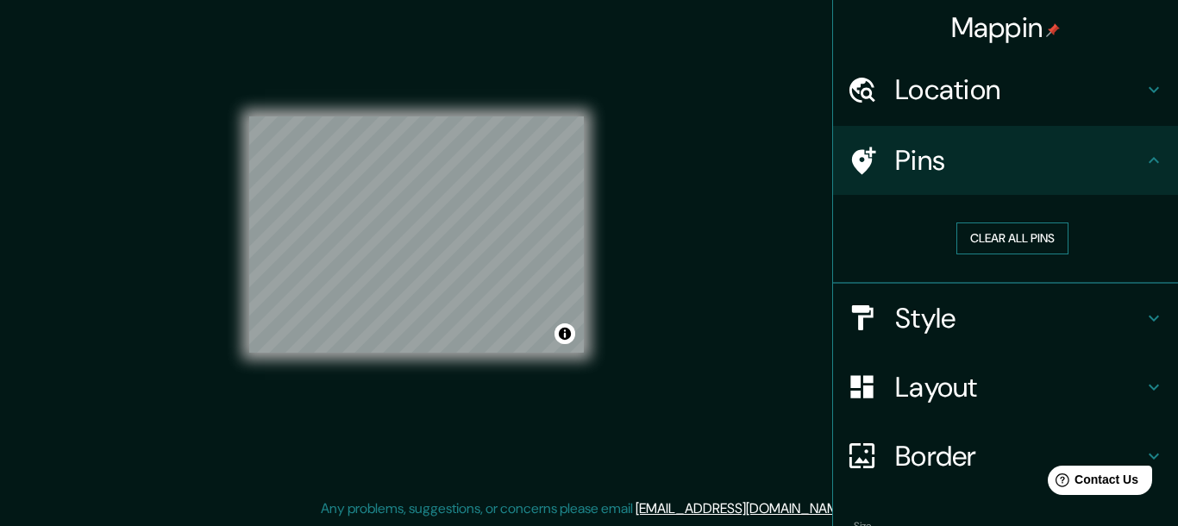
click at [1041, 234] on button "Clear all pins" at bounding box center [1012, 238] width 112 height 32
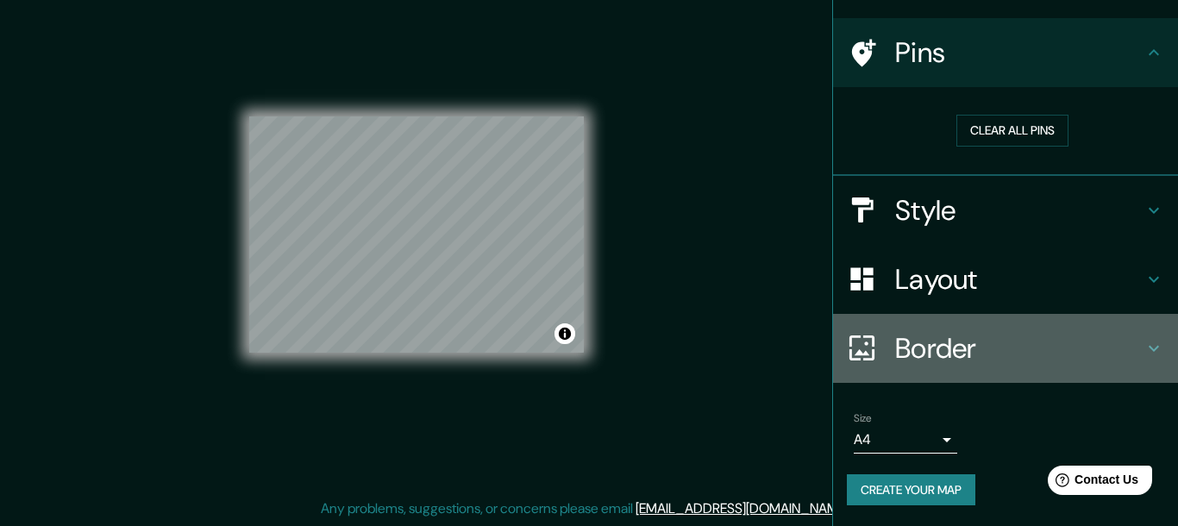
click at [1160, 345] on icon at bounding box center [1153, 348] width 21 height 21
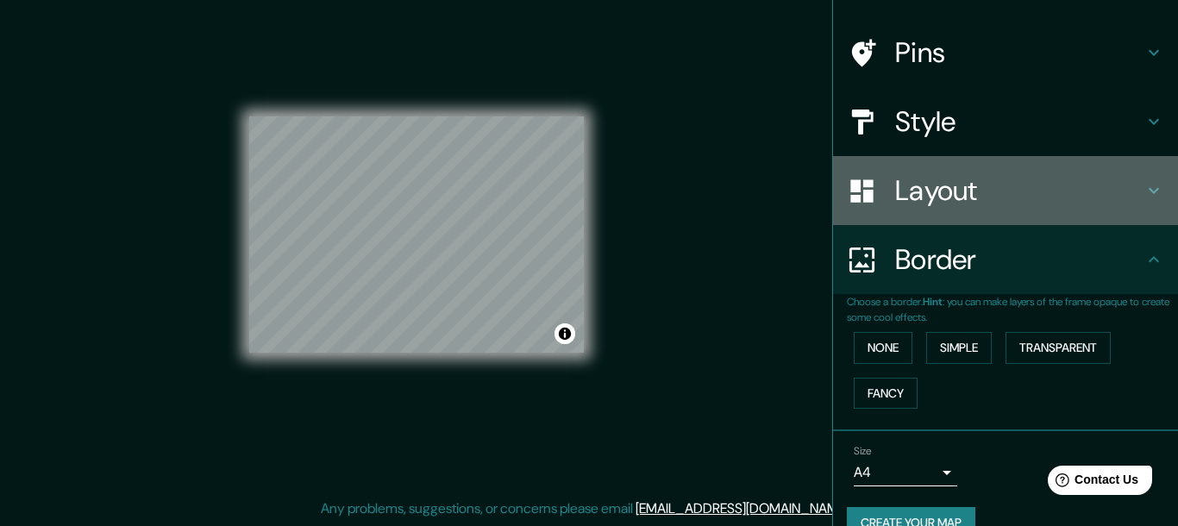
click at [1157, 188] on icon at bounding box center [1153, 190] width 21 height 21
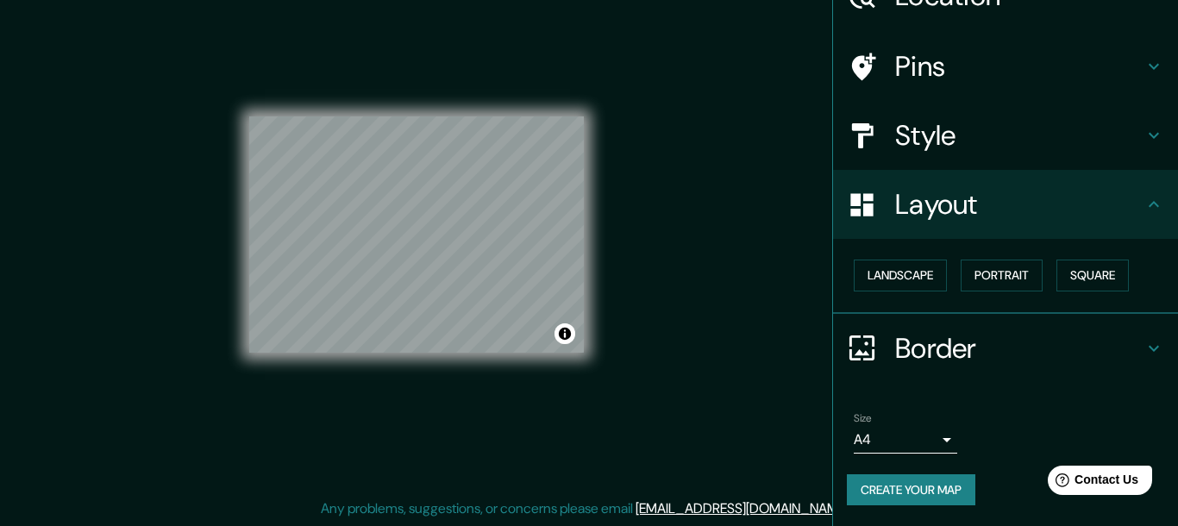
scroll to position [0, 0]
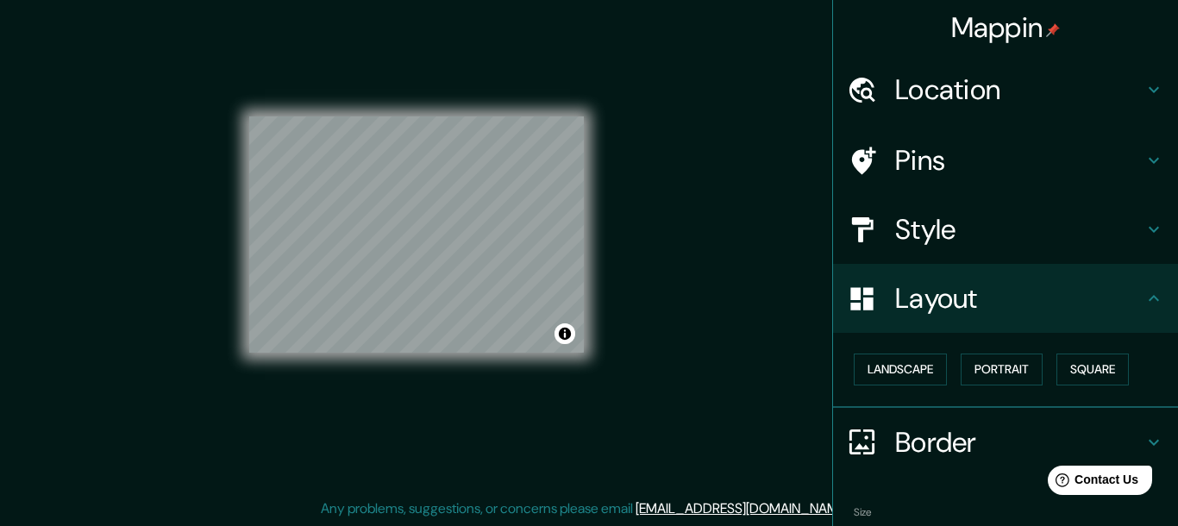
click at [885, 74] on div "Location" at bounding box center [1005, 89] width 345 height 69
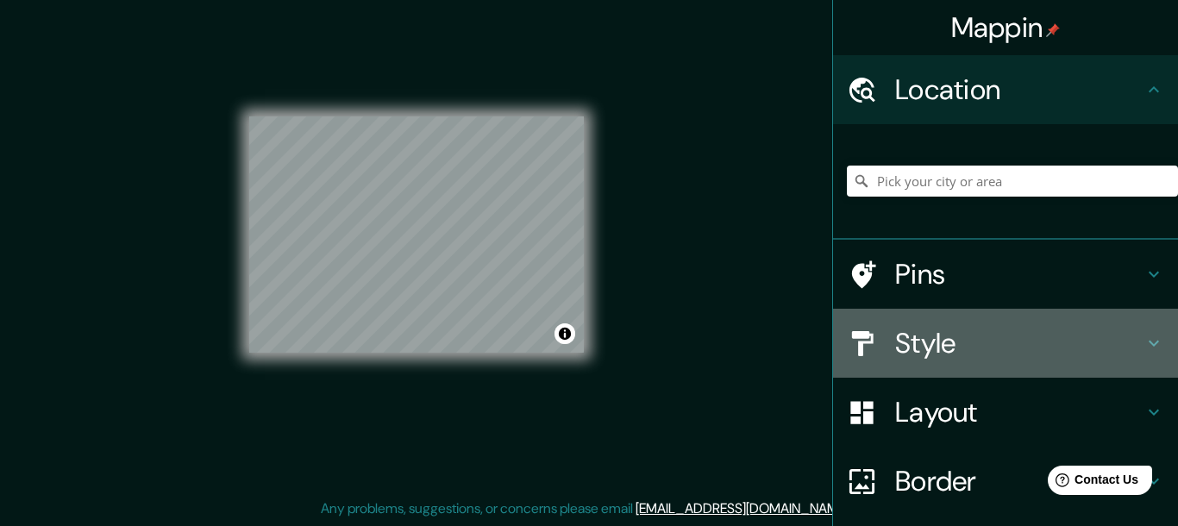
click at [907, 329] on h4 "Style" at bounding box center [1019, 343] width 248 height 34
